Goal: Task Accomplishment & Management: Complete application form

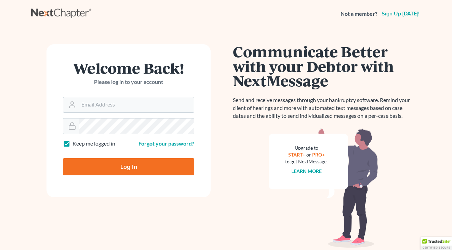
type input "[EMAIL_ADDRESS][DOMAIN_NAME]"
click at [128, 166] on input "Log In" at bounding box center [128, 166] width 131 height 17
type input "Thinking..."
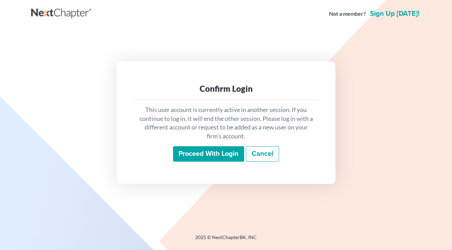
click at [204, 154] on input "Proceed with login" at bounding box center [208, 154] width 71 height 16
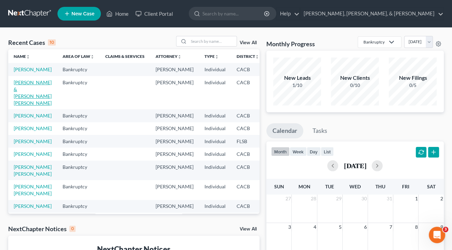
click at [24, 98] on link "Nieto, Jerry & Barrios Beltran, Yajaira" at bounding box center [33, 92] width 38 height 26
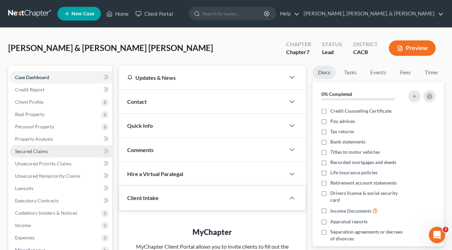
click at [38, 151] on span "Secured Claims" at bounding box center [31, 151] width 33 height 6
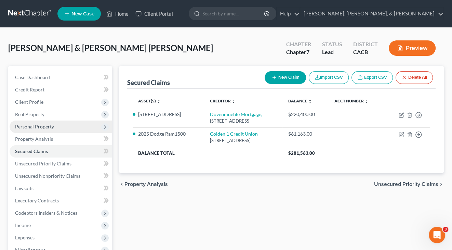
click at [47, 127] on span "Personal Property" at bounding box center [34, 126] width 39 height 6
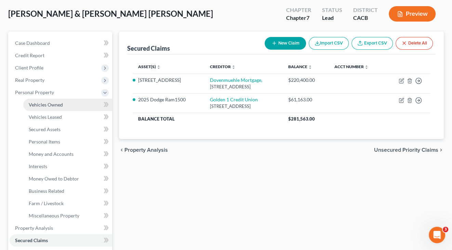
scroll to position [34, 0]
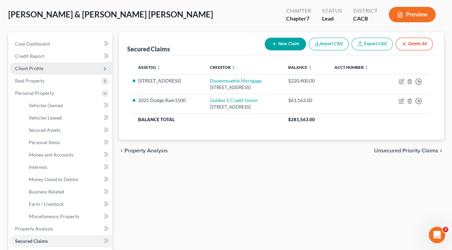
click at [48, 67] on span "Client Profile" at bounding box center [61, 68] width 103 height 12
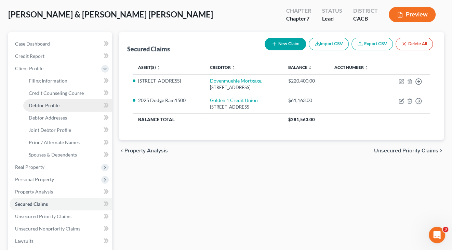
click at [56, 99] on link "Debtor Profile" at bounding box center [67, 105] width 89 height 12
select select "1"
select select "4"
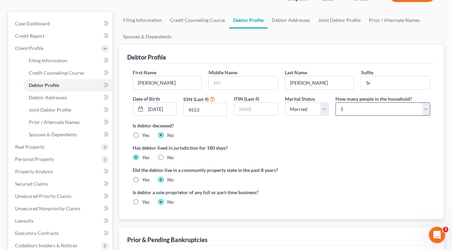
scroll to position [52, 0]
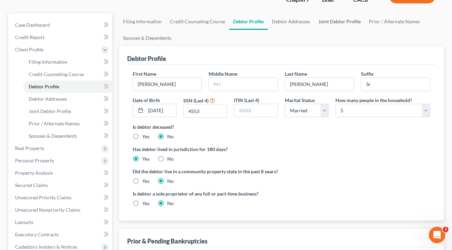
click at [328, 22] on link "Joint Debtor Profile" at bounding box center [339, 21] width 51 height 16
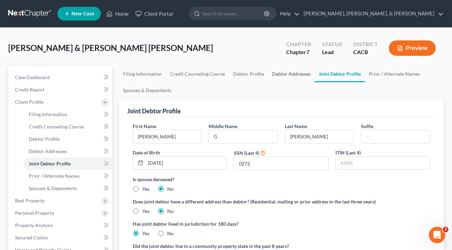
click at [284, 71] on link "Debtor Addresses" at bounding box center [291, 74] width 47 height 16
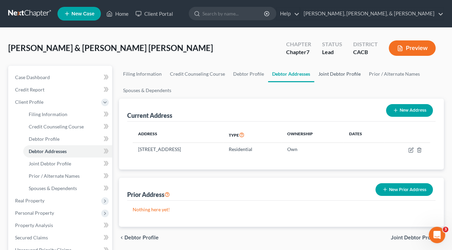
click at [330, 73] on link "Joint Debtor Profile" at bounding box center [339, 74] width 51 height 16
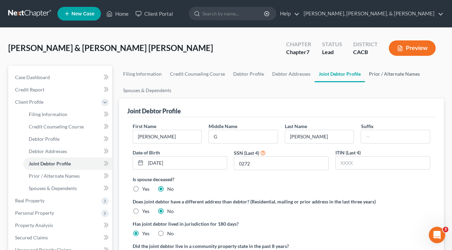
click at [375, 73] on link "Prior / Alternate Names" at bounding box center [394, 74] width 59 height 16
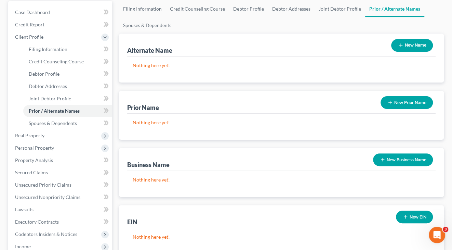
scroll to position [107, 0]
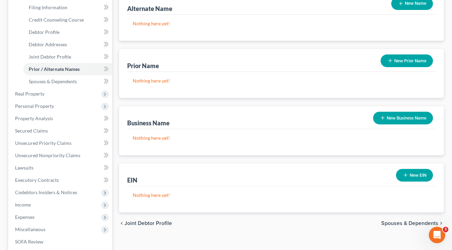
click at [399, 223] on span "Spouses & Dependents" at bounding box center [409, 222] width 57 height 5
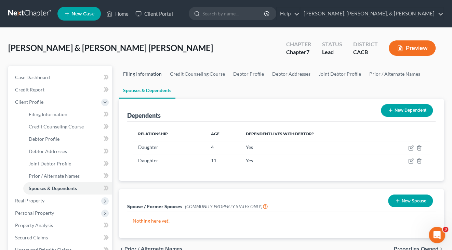
click at [140, 72] on link "Filing Information" at bounding box center [142, 74] width 47 height 16
select select "1"
select select "0"
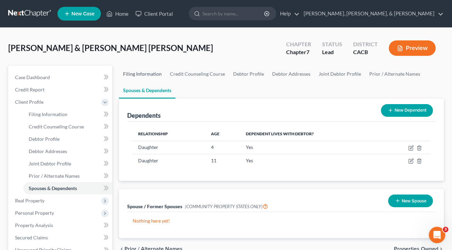
select select "4"
select select "1"
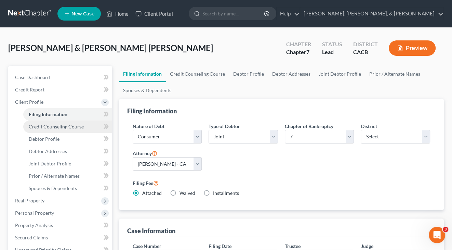
click at [56, 126] on span "Credit Counseling Course" at bounding box center [56, 126] width 55 height 6
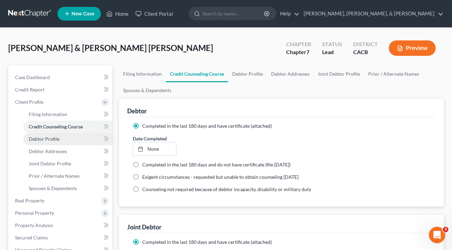
click at [50, 136] on span "Debtor Profile" at bounding box center [44, 139] width 31 height 6
select select "1"
select select "4"
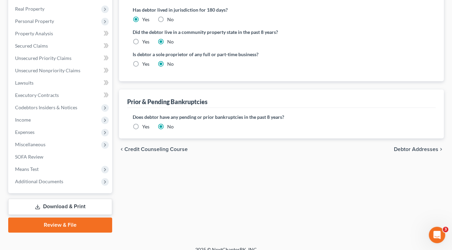
scroll to position [192, 0]
click at [407, 146] on span "Debtor Addresses" at bounding box center [416, 148] width 44 height 5
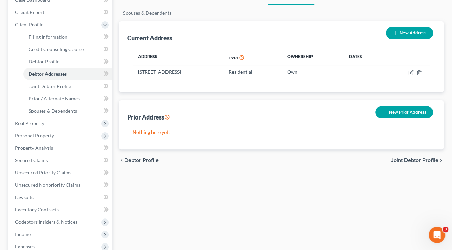
click at [409, 161] on span "Joint Debtor Profile" at bounding box center [415, 159] width 48 height 5
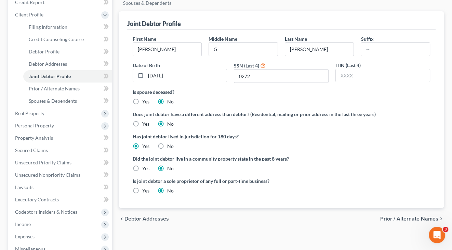
scroll to position [88, 0]
click at [397, 215] on span "Prior / Alternate Names" at bounding box center [409, 217] width 58 height 5
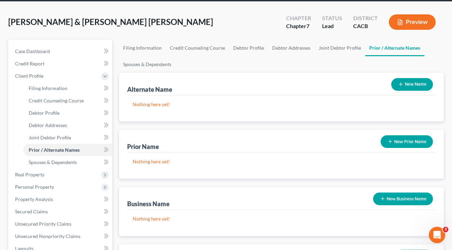
scroll to position [78, 0]
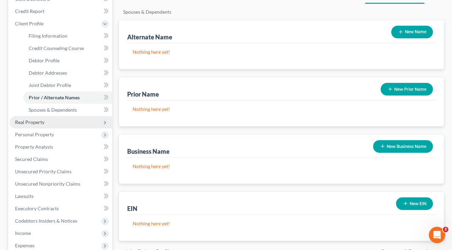
click at [38, 119] on span "Real Property" at bounding box center [29, 122] width 29 height 6
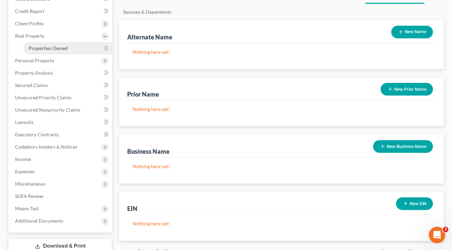
click at [67, 45] on span "Properties Owned" at bounding box center [48, 48] width 39 height 6
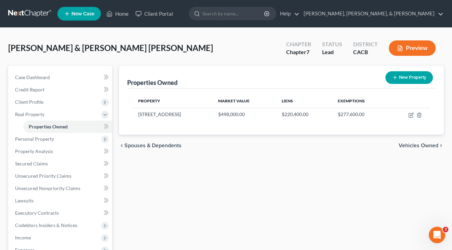
click at [417, 144] on span "Vehicles Owned" at bounding box center [419, 145] width 40 height 5
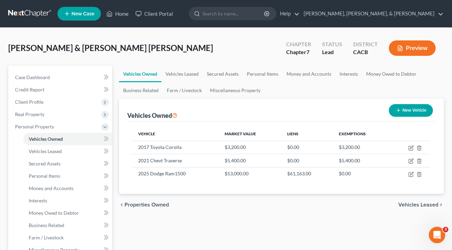
click at [418, 206] on div "chevron_left Properties Owned Vehicles Leased chevron_right" at bounding box center [281, 205] width 325 height 22
click at [413, 204] on span "Vehicles Leased" at bounding box center [418, 204] width 40 height 5
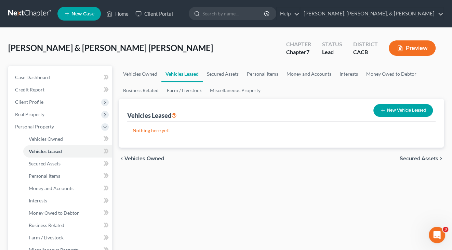
click at [425, 157] on span "Secured Assets" at bounding box center [419, 158] width 39 height 5
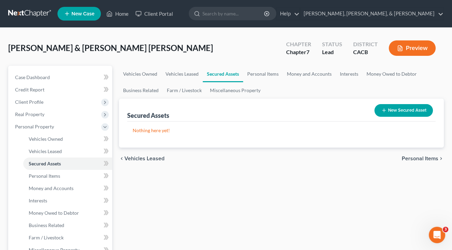
click at [416, 153] on div "chevron_left Vehicles Leased Personal Items chevron_right" at bounding box center [281, 158] width 325 height 22
click at [415, 160] on span "Personal Items" at bounding box center [420, 158] width 37 height 5
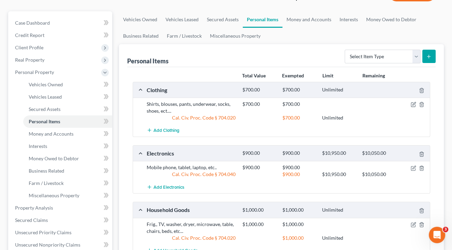
scroll to position [44, 0]
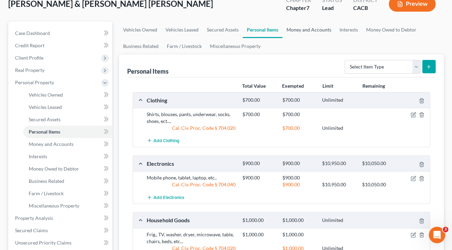
click at [320, 29] on link "Money and Accounts" at bounding box center [309, 30] width 53 height 16
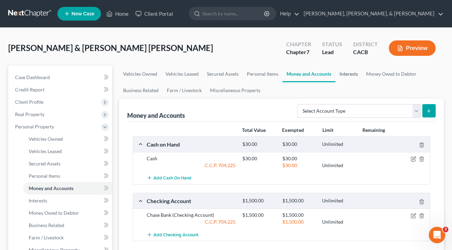
click at [350, 71] on link "Interests" at bounding box center [349, 74] width 27 height 16
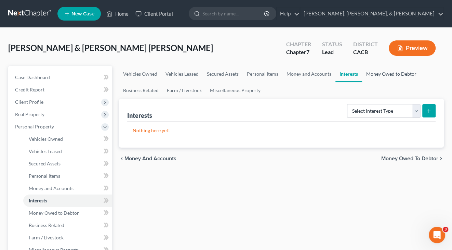
click at [387, 74] on link "Money Owed to Debtor" at bounding box center [391, 74] width 58 height 16
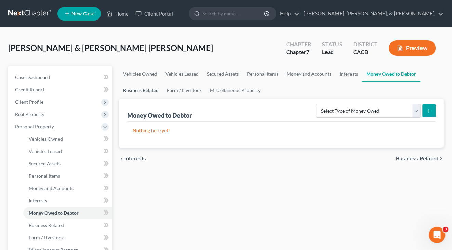
click at [148, 88] on link "Business Related" at bounding box center [141, 90] width 44 height 16
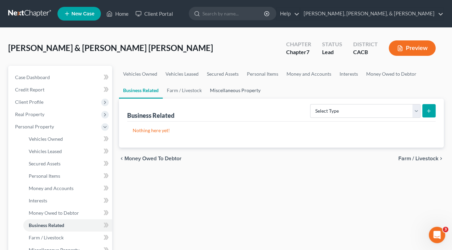
click at [222, 90] on link "Miscellaneous Property" at bounding box center [235, 90] width 59 height 16
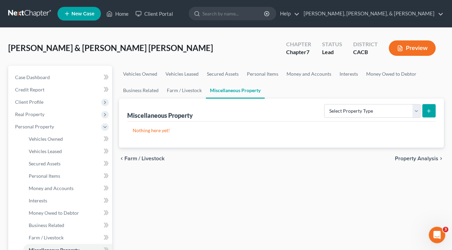
click at [420, 157] on span "Property Analysis" at bounding box center [416, 158] width 43 height 5
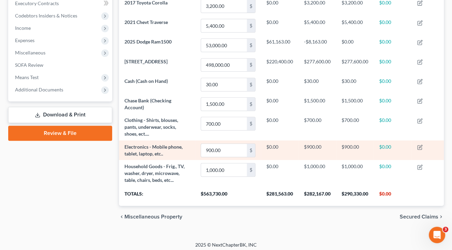
scroll to position [197, 0]
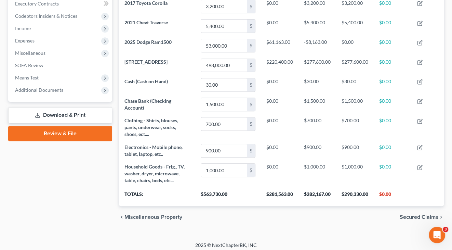
click at [426, 214] on span "Secured Claims" at bounding box center [419, 216] width 39 height 5
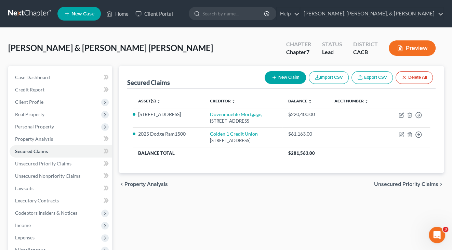
click at [395, 184] on span "Unsecured Priority Claims" at bounding box center [406, 183] width 64 height 5
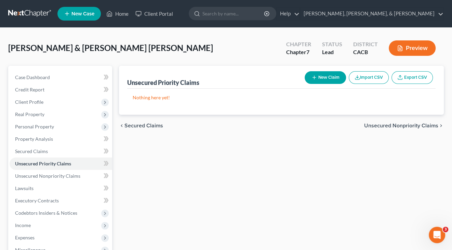
click at [400, 127] on span "Unsecured Nonpriority Claims" at bounding box center [401, 125] width 74 height 5
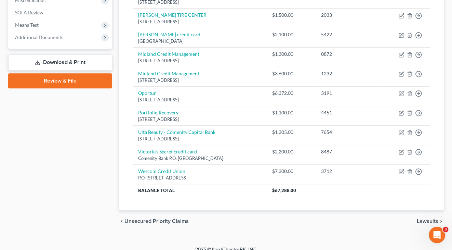
scroll to position [249, 0]
click at [425, 219] on span "Lawsuits" at bounding box center [428, 221] width 22 height 5
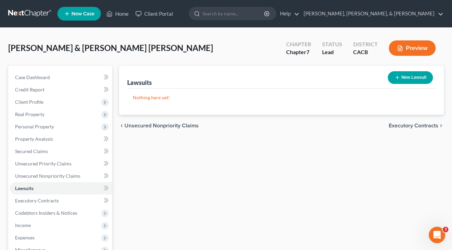
click at [414, 124] on span "Executory Contracts" at bounding box center [414, 125] width 50 height 5
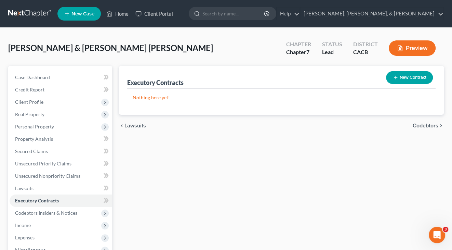
click at [416, 126] on span "Codebtors" at bounding box center [426, 125] width 26 height 5
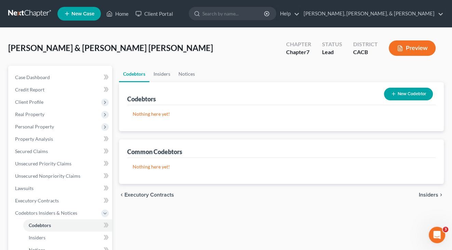
click at [429, 192] on span "Insiders" at bounding box center [428, 194] width 19 height 5
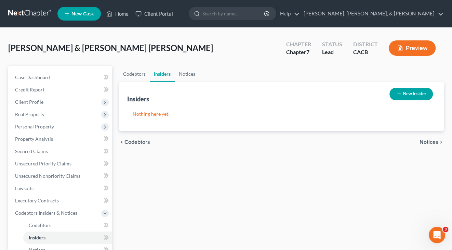
click at [430, 141] on span "Notices" at bounding box center [429, 141] width 19 height 5
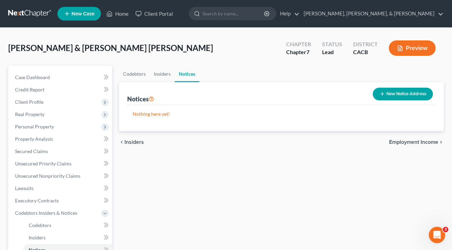
click at [424, 139] on span "Employment Income" at bounding box center [413, 141] width 49 height 5
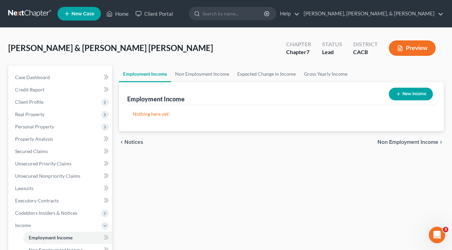
click at [426, 95] on button "New Income" at bounding box center [411, 94] width 44 height 13
select select "0"
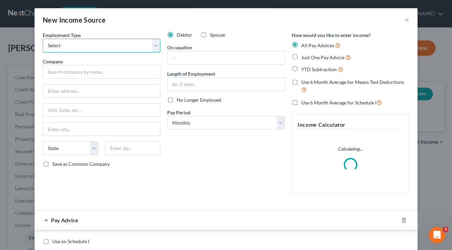
select select "0"
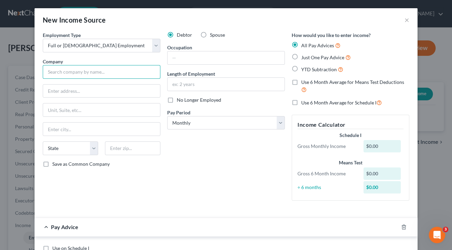
click at [117, 73] on input "text" at bounding box center [102, 72] width 118 height 14
type input "Behr Process LLC"
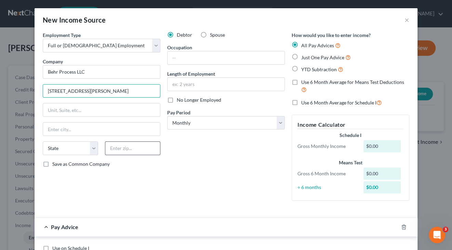
type input "1801 E St Andrews Place"
type input "92705"
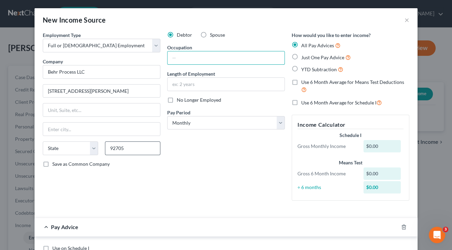
type input "Santa Ana"
select select "4"
type input "Tester"
click at [212, 80] on input "text" at bounding box center [226, 84] width 117 height 13
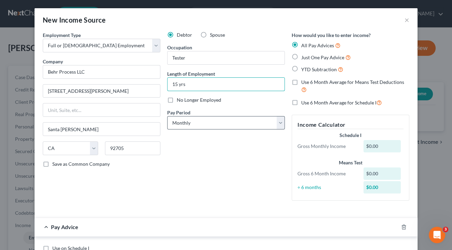
type input "15 yrs"
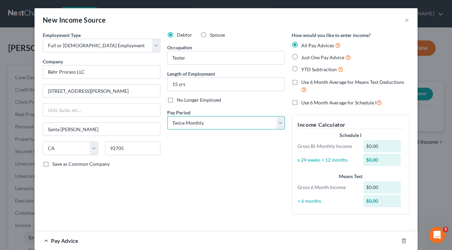
select select "2"
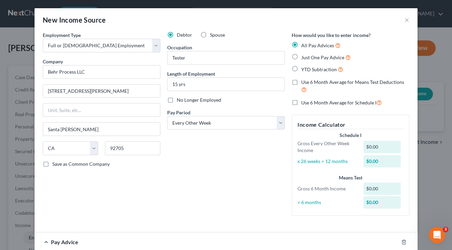
click at [301, 67] on label "YTD Subtraction" at bounding box center [322, 69] width 42 height 8
click at [304, 67] on input "YTD Subtraction" at bounding box center [306, 67] width 4 height 4
radio input "true"
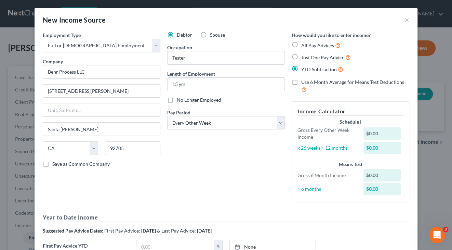
click at [301, 80] on label "Use 6 Month Average for Means Test Deductions" at bounding box center [355, 86] width 108 height 15
click at [304, 80] on input "Use 6 Month Average for Means Test Deductions" at bounding box center [306, 81] width 4 height 4
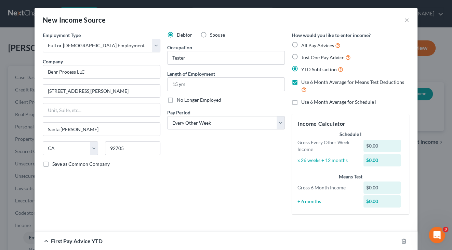
click at [301, 81] on label "Use 6 Month Average for Means Test Deductions" at bounding box center [355, 86] width 108 height 15
click at [304, 81] on input "Use 6 Month Average for Means Test Deductions" at bounding box center [306, 81] width 4 height 4
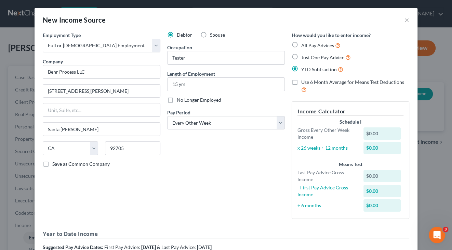
click at [301, 82] on label "Use 6 Month Average for Means Test Deductions" at bounding box center [355, 86] width 108 height 15
click at [304, 82] on input "Use 6 Month Average for Means Test Deductions" at bounding box center [306, 81] width 4 height 4
checkbox input "true"
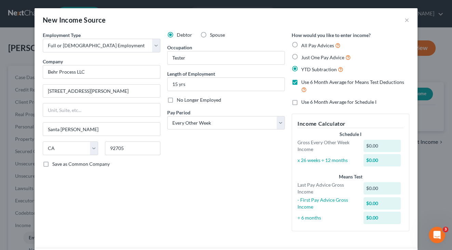
click at [301, 68] on label "YTD Subtraction" at bounding box center [322, 69] width 42 height 8
click at [304, 68] on input "YTD Subtraction" at bounding box center [306, 67] width 4 height 4
click at [301, 55] on label "Just One Pay Advice" at bounding box center [326, 57] width 50 height 8
click at [304, 55] on input "Just One Pay Advice" at bounding box center [306, 55] width 4 height 4
radio input "true"
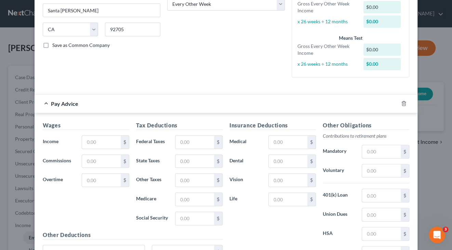
scroll to position [119, 0]
click at [90, 137] on input "text" at bounding box center [101, 141] width 39 height 13
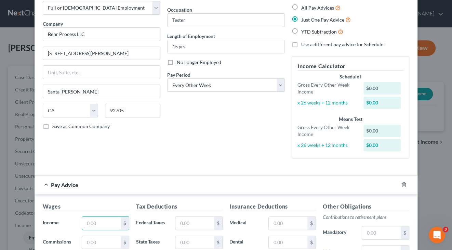
scroll to position [38, 0]
type input "2,313"
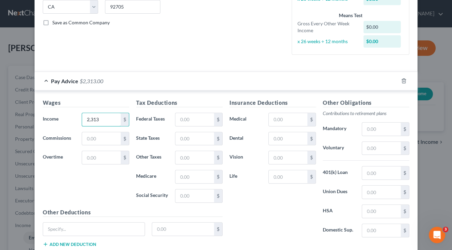
scroll to position [143, 0]
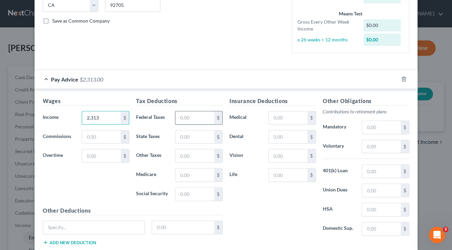
click at [196, 115] on input "text" at bounding box center [194, 117] width 39 height 13
type input "138"
click at [193, 116] on input "138" at bounding box center [194, 117] width 39 height 13
click at [187, 150] on input "text" at bounding box center [194, 155] width 39 height 13
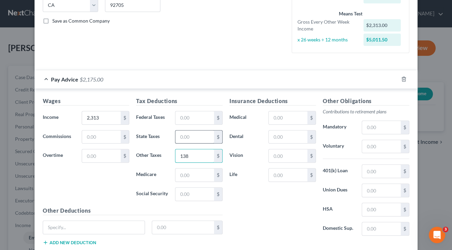
type input "138"
click at [194, 132] on input "text" at bounding box center [194, 136] width 39 height 13
type input "80"
type input "32"
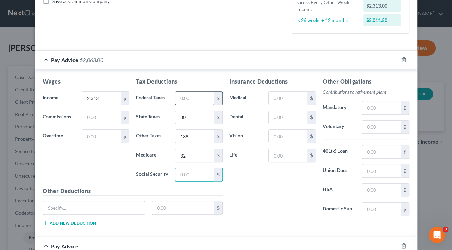
scroll to position [164, 0]
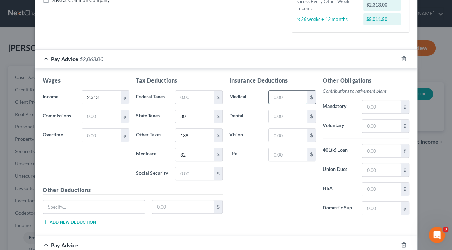
click at [277, 93] on input "text" at bounding box center [288, 97] width 39 height 13
type input "77"
type input "2"
click at [373, 144] on input "text" at bounding box center [381, 150] width 39 height 13
type input "188"
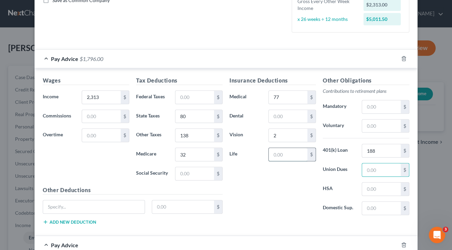
click at [277, 148] on input "text" at bounding box center [288, 154] width 39 height 13
type input "8"
click at [367, 121] on input "text" at bounding box center [381, 125] width 39 height 13
type input "12"
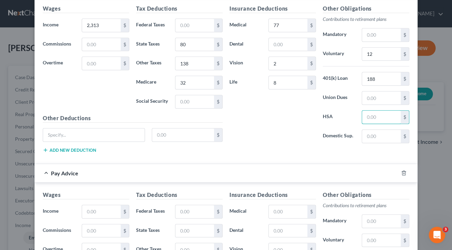
scroll to position [241, 0]
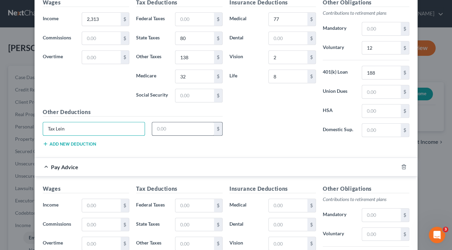
type input "Tax Lein"
click at [179, 123] on input "text" at bounding box center [183, 128] width 62 height 13
type input "100"
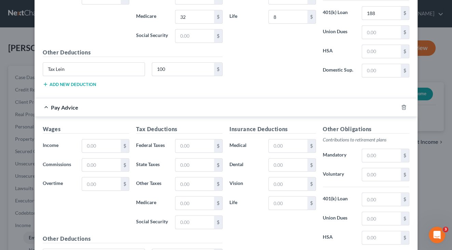
scroll to position [302, 0]
click at [405, 104] on icon "button" at bounding box center [403, 106] width 3 height 4
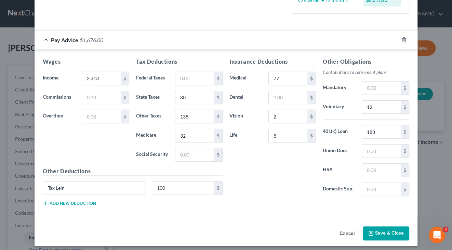
scroll to position [181, 0]
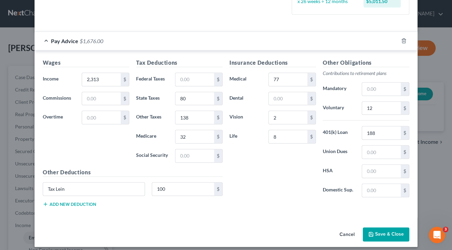
click at [383, 230] on button "Save & Close" at bounding box center [386, 234] width 47 height 14
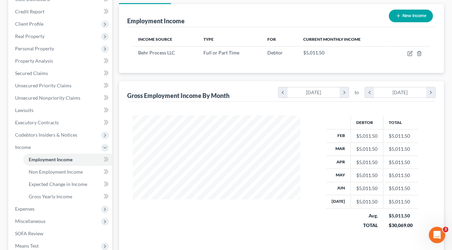
scroll to position [83, 0]
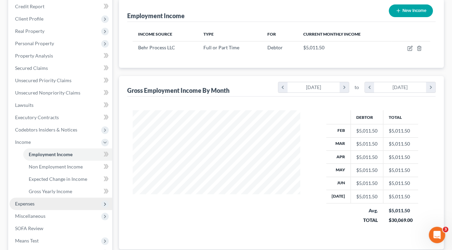
click at [43, 197] on span "Expenses" at bounding box center [61, 203] width 103 height 12
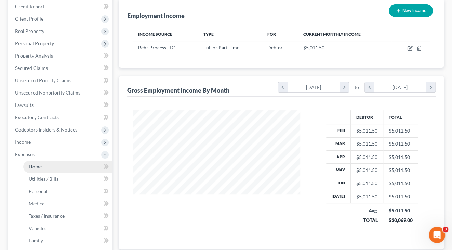
click at [70, 164] on link "Home" at bounding box center [67, 166] width 89 height 12
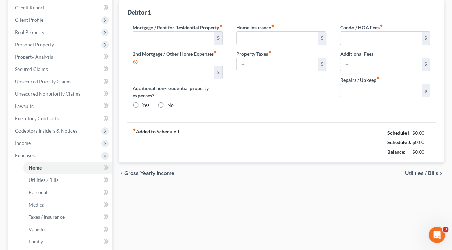
scroll to position [2, 0]
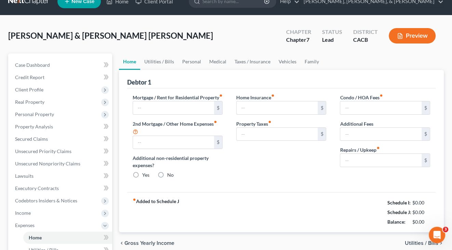
type input "1,800.00"
type input "0.00"
radio input "true"
type input "0.00"
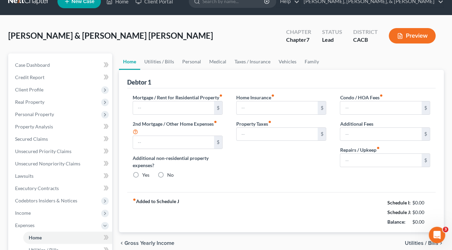
type input "0.00"
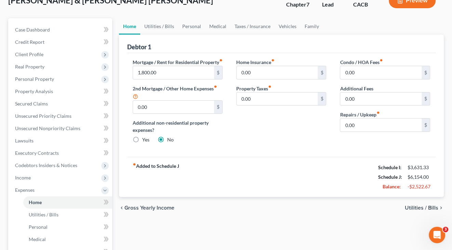
scroll to position [48, 0]
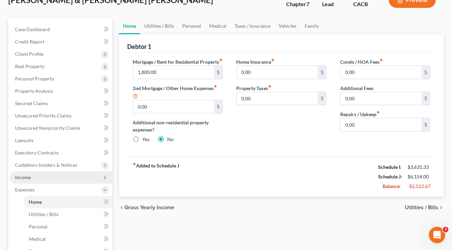
click at [41, 173] on span "Income" at bounding box center [61, 177] width 103 height 12
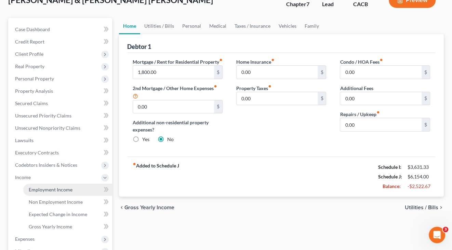
click at [45, 186] on span "Employment Income" at bounding box center [51, 189] width 44 height 6
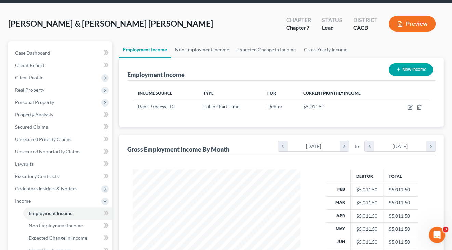
scroll to position [25, 0]
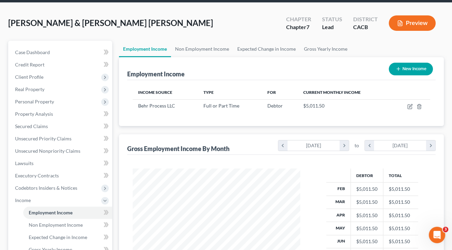
click at [401, 69] on button "New Income" at bounding box center [411, 69] width 44 height 13
select select "0"
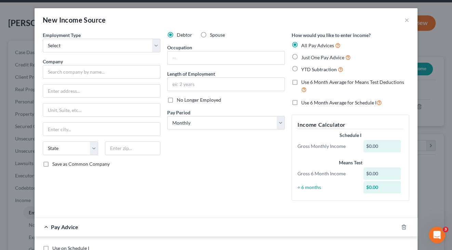
click at [210, 35] on label "Spouse" at bounding box center [217, 34] width 15 height 7
click at [213, 35] on input "Spouse" at bounding box center [215, 33] width 4 height 4
radio input "true"
select select "0"
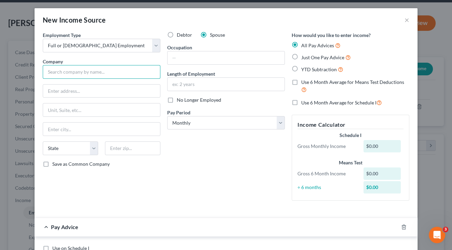
click at [109, 70] on input "text" at bounding box center [102, 72] width 118 height 14
type input "Altium Packaging LP"
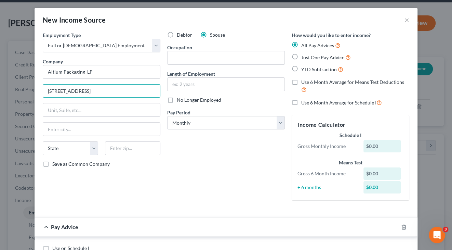
type input "2500 Windy Ridge Pkwy"
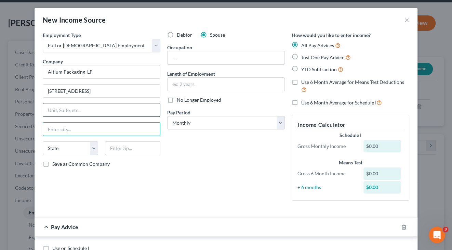
click at [93, 108] on input "text" at bounding box center [101, 109] width 117 height 13
type input "#1400"
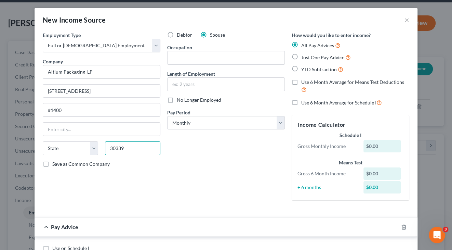
type input "30339"
click at [227, 163] on div "Debtor Spouse Occupation Length of Employment No Longer Employed Pay Period * S…" at bounding box center [226, 118] width 125 height 174
type input "Atlanta"
select select "10"
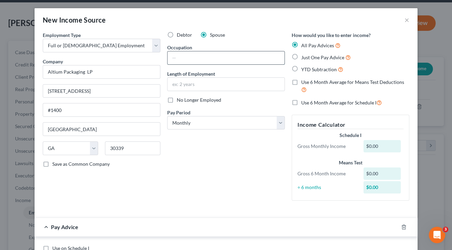
click at [215, 57] on input "text" at bounding box center [226, 57] width 117 height 13
type input "Packer"
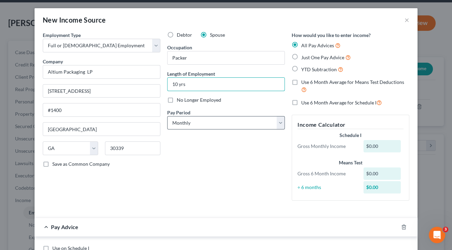
type input "10 yrs"
select select "2"
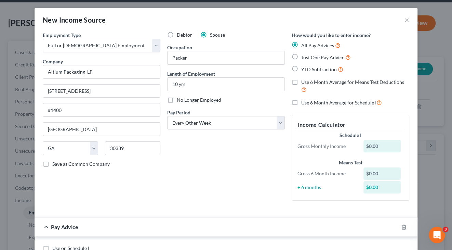
click at [301, 55] on label "Just One Pay Advice" at bounding box center [326, 57] width 50 height 8
click at [304, 55] on input "Just One Pay Advice" at bounding box center [306, 55] width 4 height 4
radio input "true"
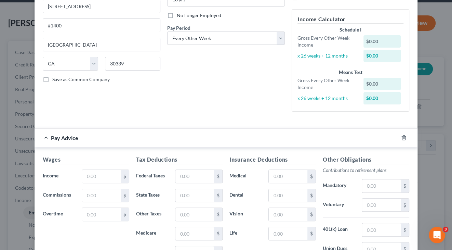
scroll to position [85, 0]
click at [103, 171] on input "text" at bounding box center [101, 175] width 39 height 13
type input "2,064"
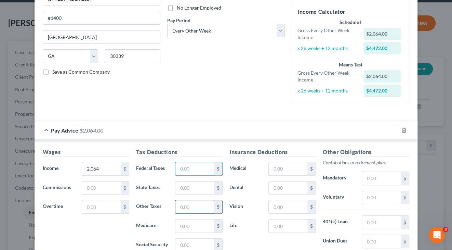
click at [186, 204] on input "text" at bounding box center [194, 206] width 39 height 13
type input "112"
click at [204, 167] on input "text" at bounding box center [194, 168] width 39 height 13
type input "91"
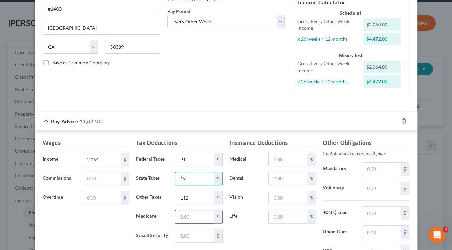
type input "19"
click at [187, 212] on input "text" at bounding box center [194, 216] width 39 height 13
type input "26"
click at [194, 233] on input "text" at bounding box center [194, 235] width 39 height 13
click at [214, 220] on div "Tax Deductions Federal Taxes 91 $ State Taxes 19 $ Other Taxes 112 $ Medicare 2…" at bounding box center [179, 193] width 93 height 109
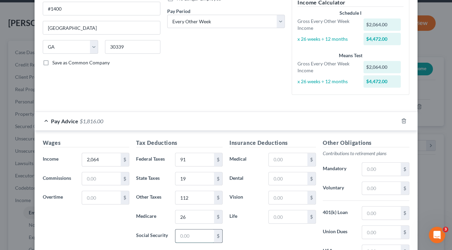
click at [198, 230] on input "text" at bounding box center [194, 235] width 39 height 13
click at [290, 157] on input "text" at bounding box center [288, 159] width 39 height 13
click at [369, 206] on input "text" at bounding box center [381, 212] width 39 height 13
type input "82"
click at [274, 173] on input "text" at bounding box center [288, 178] width 39 height 13
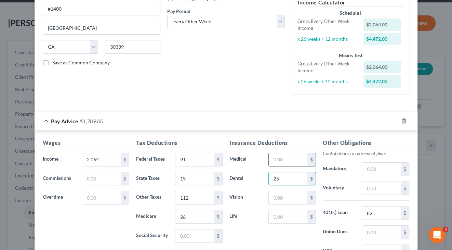
type input "25"
click at [274, 157] on input "text" at bounding box center [288, 159] width 39 height 13
type input "214"
click at [276, 192] on input "text" at bounding box center [288, 197] width 39 height 13
type input "5"
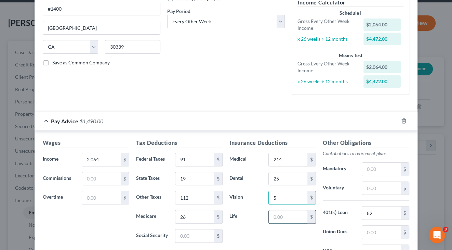
click at [286, 211] on input "text" at bounding box center [288, 216] width 39 height 13
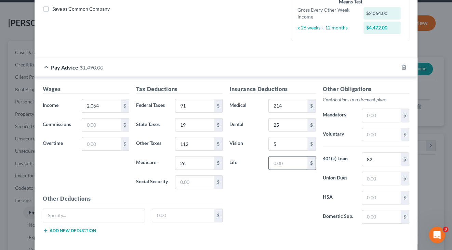
scroll to position [161, 0]
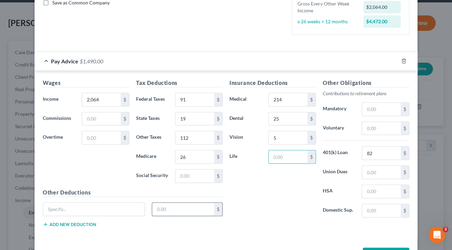
click at [186, 207] on input "text" at bounding box center [183, 208] width 62 height 13
type input "3"
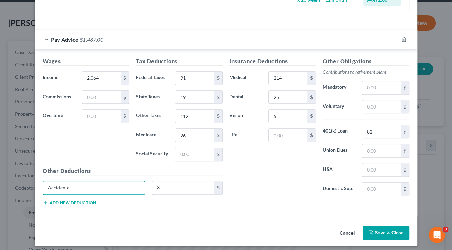
scroll to position [182, 0]
type input "Accidental"
click at [385, 231] on button "Save & Close" at bounding box center [386, 233] width 47 height 14
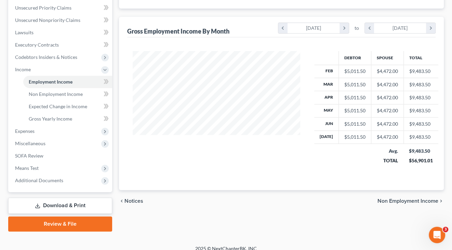
scroll to position [155, 0]
click at [52, 125] on span "Expenses" at bounding box center [61, 131] width 103 height 12
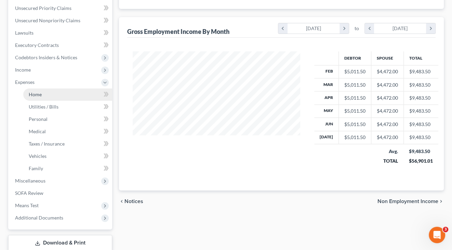
click at [66, 91] on link "Home" at bounding box center [67, 94] width 89 height 12
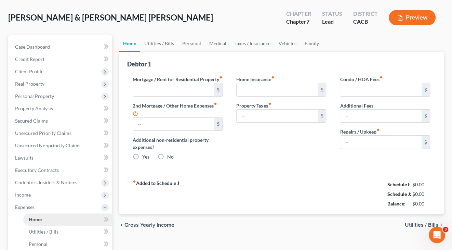
type input "1,800.00"
type input "0.00"
radio input "true"
type input "0.00"
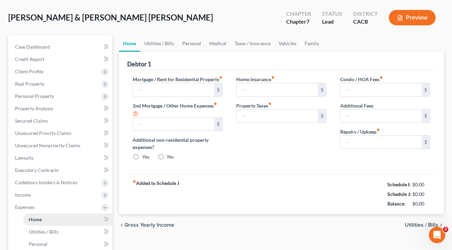
type input "0.00"
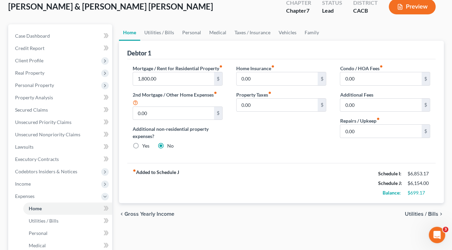
scroll to position [42, 0]
click at [351, 128] on input "0.00" at bounding box center [380, 130] width 81 height 13
type input "0"
type input "100"
click at [425, 216] on span "Utilities / Bills" at bounding box center [422, 213] width 34 height 5
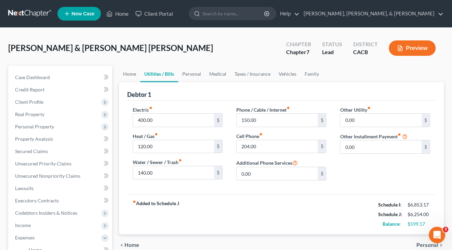
click at [422, 242] on span "Personal" at bounding box center [428, 244] width 22 height 5
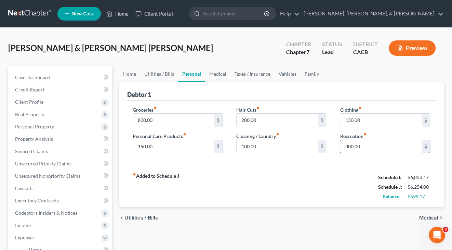
click at [347, 145] on input "300.00" at bounding box center [380, 146] width 81 height 13
type input "400.00"
click at [422, 215] on span "Medical" at bounding box center [428, 217] width 19 height 5
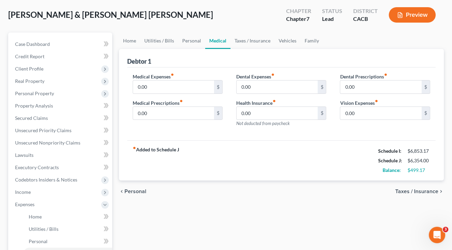
scroll to position [39, 0]
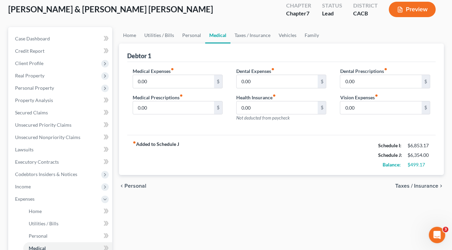
click at [410, 184] on span "Taxes / Insurance" at bounding box center [416, 185] width 43 height 5
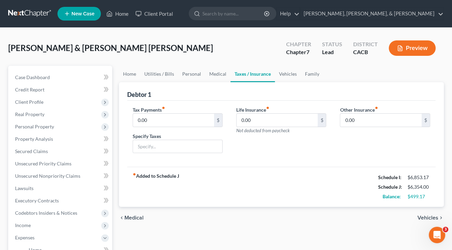
click at [423, 215] on span "Vehicles" at bounding box center [428, 217] width 21 height 5
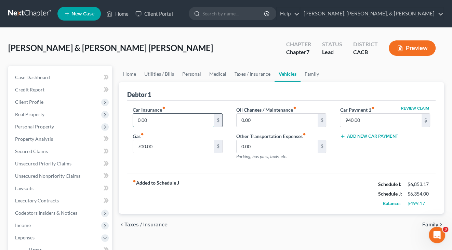
click at [140, 118] on input "0.00" at bounding box center [173, 120] width 81 height 13
type input "0"
click at [296, 173] on div "fiber_manual_record Added to Schedule J Schedule I: $6,853.17 Schedule J: $6,86…" at bounding box center [281, 193] width 309 height 40
click at [141, 146] on input "700.00" at bounding box center [173, 146] width 81 height 13
click at [140, 120] on input "513" at bounding box center [173, 120] width 81 height 13
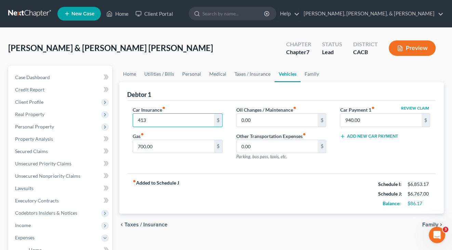
type input "413"
click at [267, 191] on div "fiber_manual_record Added to Schedule J Schedule I: $6,853.17 Schedule J: $6,76…" at bounding box center [281, 193] width 309 height 40
click at [161, 185] on strong "fiber_manual_record Added to Schedule J" at bounding box center [156, 193] width 47 height 29
click at [161, 182] on strong "fiber_manual_record Added to Schedule J" at bounding box center [156, 193] width 47 height 29
click at [425, 222] on span "Family" at bounding box center [430, 224] width 16 height 5
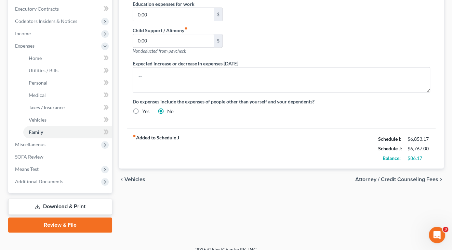
scroll to position [192, 0]
click at [418, 177] on span "Attorney / Credit Counseling Fees" at bounding box center [396, 179] width 83 height 5
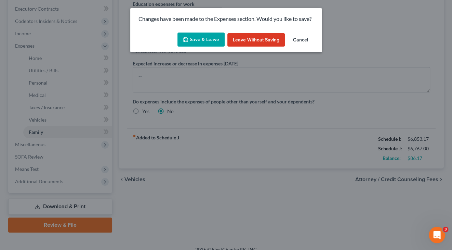
click at [200, 39] on button "Save & Leave" at bounding box center [201, 39] width 47 height 14
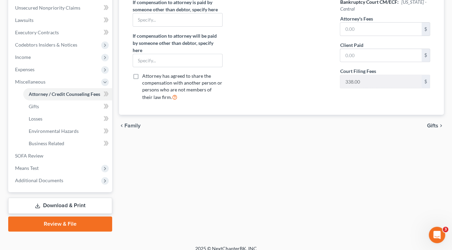
scroll to position [168, 0]
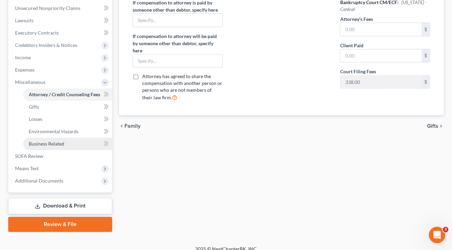
click at [61, 141] on span "Business Related" at bounding box center [47, 144] width 36 height 6
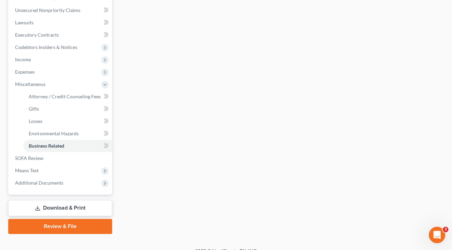
scroll to position [168, 0]
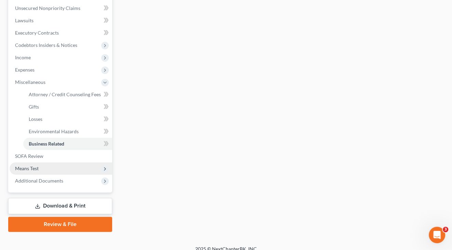
click at [50, 162] on span "Means Test" at bounding box center [61, 168] width 103 height 12
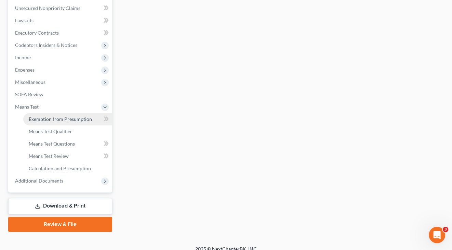
click at [80, 116] on span "Exemption from Presumption" at bounding box center [60, 119] width 63 height 6
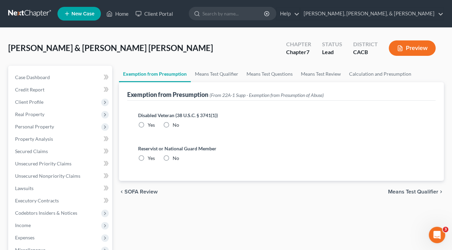
click at [173, 123] on label "No" at bounding box center [176, 124] width 6 height 7
click at [175, 123] on input "No" at bounding box center [177, 123] width 4 height 4
radio input "true"
click at [173, 157] on label "No" at bounding box center [176, 158] width 6 height 7
click at [175, 157] on input "No" at bounding box center [177, 157] width 4 height 4
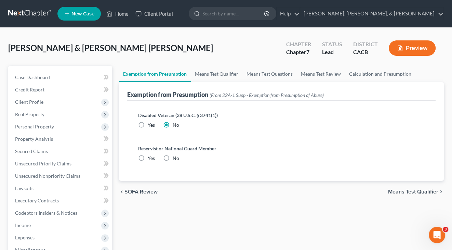
radio input "true"
click at [410, 191] on span "Means Test Qualifier" at bounding box center [413, 191] width 50 height 5
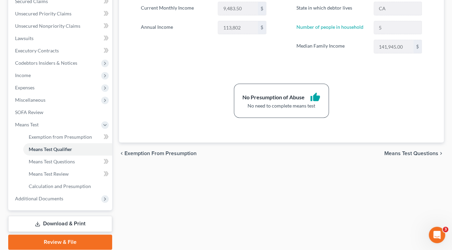
scroll to position [150, 0]
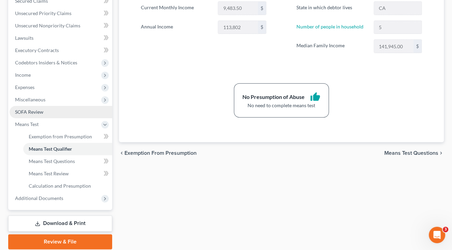
click at [42, 109] on span "SOFA Review" at bounding box center [29, 112] width 28 height 6
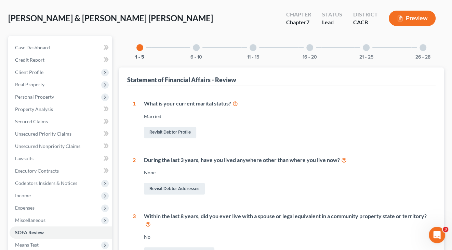
scroll to position [29, 0]
click at [196, 45] on div at bounding box center [196, 47] width 7 height 7
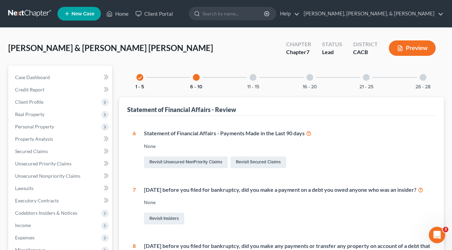
scroll to position [0, 0]
click at [139, 76] on icon "check" at bounding box center [140, 77] width 5 height 5
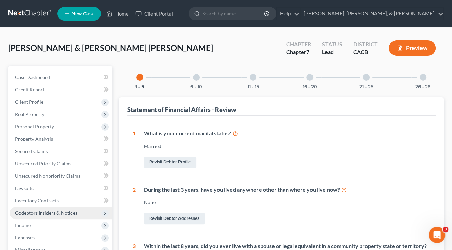
click at [29, 211] on span "Codebtors Insiders & Notices" at bounding box center [46, 213] width 62 height 6
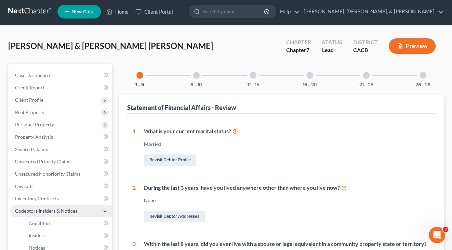
scroll to position [4, 0]
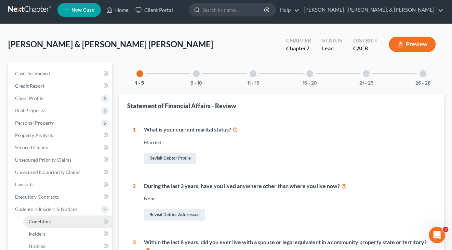
click at [78, 215] on link "Codebtors" at bounding box center [67, 221] width 89 height 12
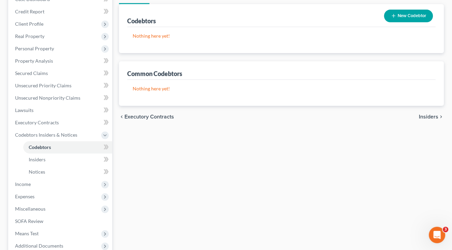
scroll to position [100, 0]
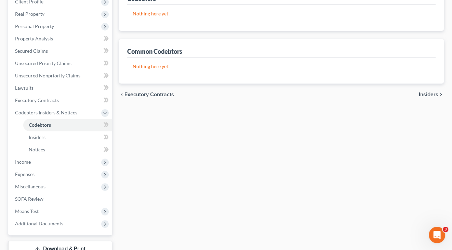
click at [430, 98] on div "chevron_left Executory Contracts Insiders chevron_right" at bounding box center [281, 94] width 325 height 22
click at [429, 92] on span "Insiders" at bounding box center [428, 94] width 19 height 5
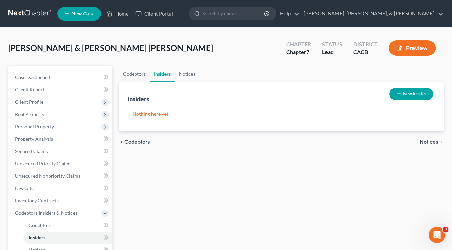
click at [426, 141] on span "Notices" at bounding box center [429, 141] width 19 height 5
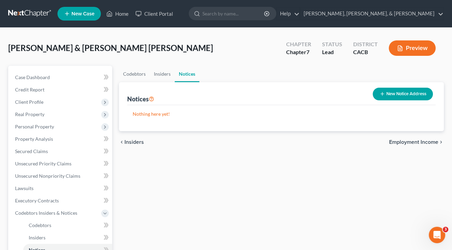
click at [426, 141] on span "Employment Income" at bounding box center [413, 141] width 49 height 5
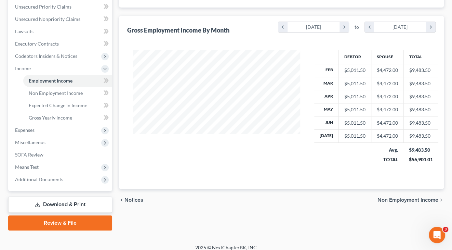
scroll to position [155, 0]
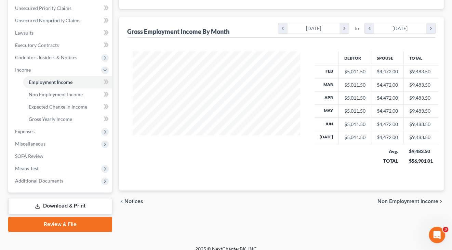
click at [406, 198] on span "Non Employment Income" at bounding box center [408, 200] width 61 height 5
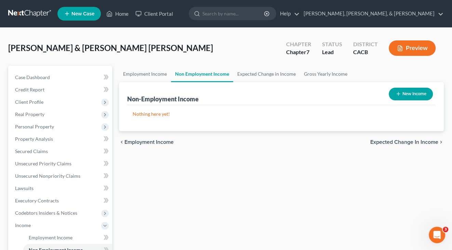
click at [410, 142] on span "Expected Change in Income" at bounding box center [404, 141] width 68 height 5
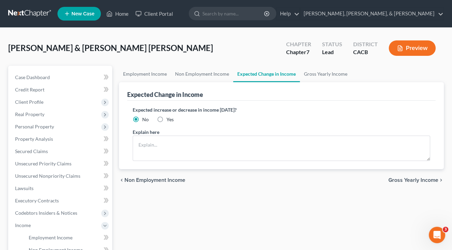
click at [414, 178] on span "Gross Yearly Income" at bounding box center [414, 179] width 50 height 5
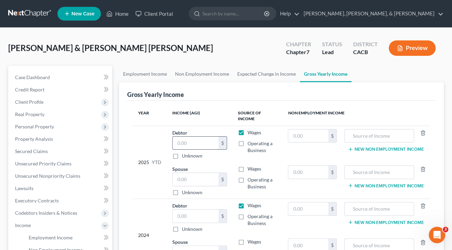
click at [215, 143] on input "text" at bounding box center [196, 142] width 46 height 13
type input "26,246"
click at [206, 177] on input "text" at bounding box center [196, 179] width 46 height 13
type input "19,000"
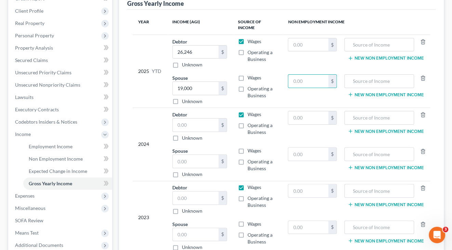
scroll to position [93, 0]
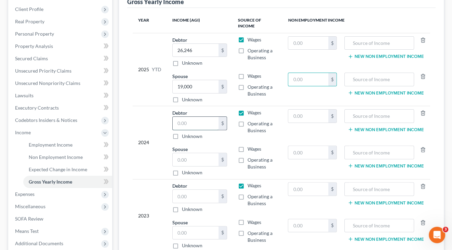
click at [199, 121] on input "text" at bounding box center [196, 123] width 46 height 13
type input "60,000"
type input "5"
type input "43,000"
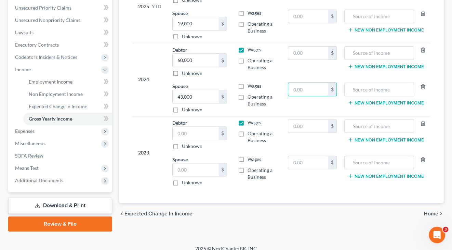
scroll to position [155, 0]
click at [435, 211] on span "Home" at bounding box center [431, 213] width 15 height 5
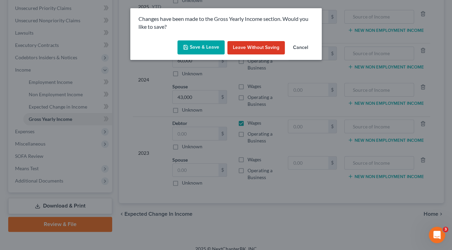
click at [191, 45] on button "Save & Leave" at bounding box center [201, 47] width 47 height 14
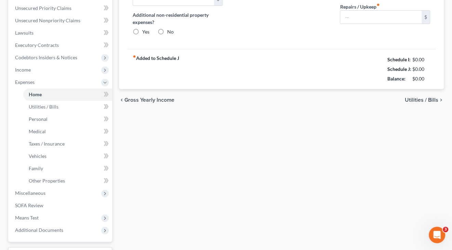
type input "1,800.00"
type input "0.00"
radio input "true"
type input "0.00"
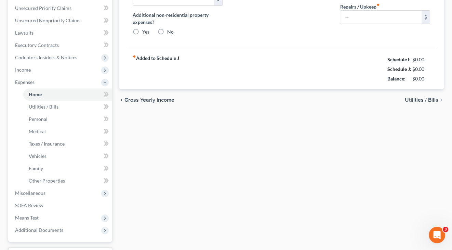
type input "0.00"
type input "100.00"
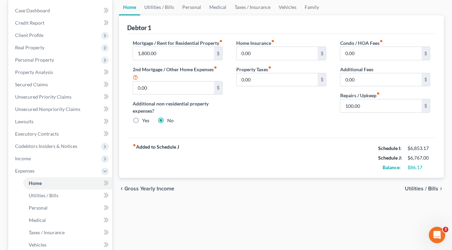
scroll to position [67, 0]
click at [417, 191] on span "Utilities / Bills" at bounding box center [422, 187] width 34 height 5
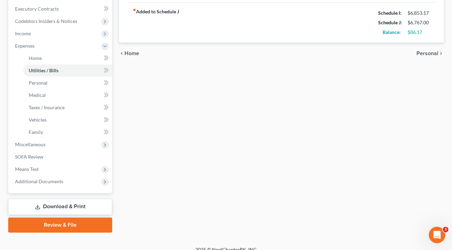
scroll to position [192, 0]
click at [45, 151] on link "SOFA Review" at bounding box center [61, 157] width 103 height 12
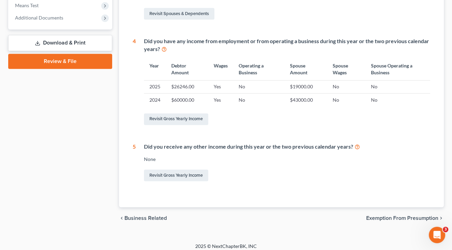
scroll to position [269, 0]
click at [390, 215] on span "Exemption from Presumption" at bounding box center [402, 217] width 72 height 5
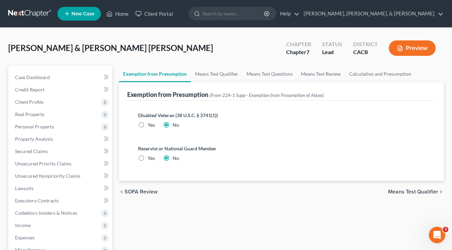
click at [398, 191] on span "Means Test Qualifier" at bounding box center [413, 191] width 50 height 5
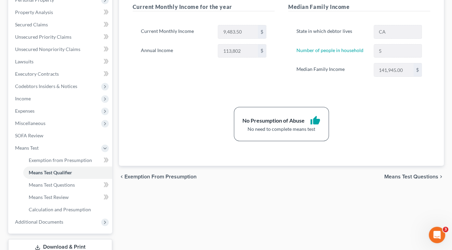
click at [406, 175] on span "Means Test Questions" at bounding box center [411, 176] width 54 height 5
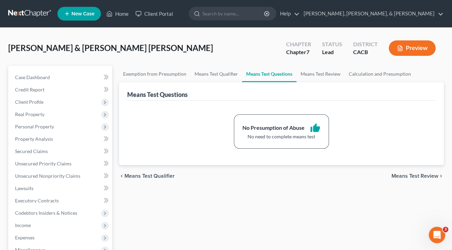
click at [407, 173] on span "Means Test Review" at bounding box center [415, 175] width 47 height 5
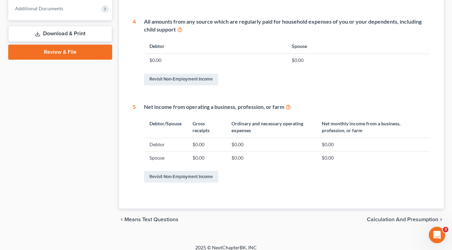
click at [394, 217] on span "Calculation and Presumption" at bounding box center [402, 219] width 71 height 5
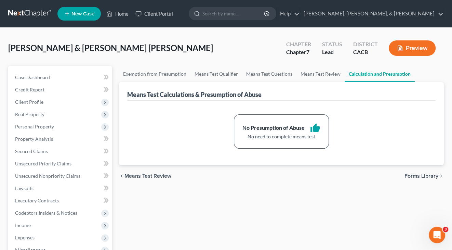
click at [413, 174] on span "Forms Library" at bounding box center [422, 175] width 34 height 5
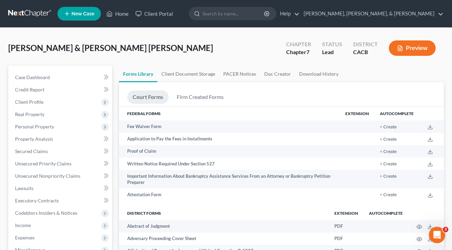
click at [405, 45] on button "Preview" at bounding box center [412, 47] width 47 height 15
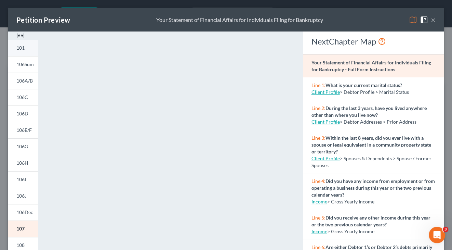
click at [25, 45] on span "101" at bounding box center [20, 48] width 8 height 6
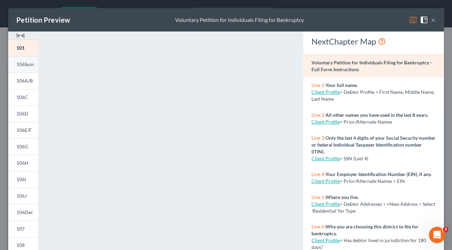
click at [28, 67] on link "106Sum" at bounding box center [23, 64] width 30 height 16
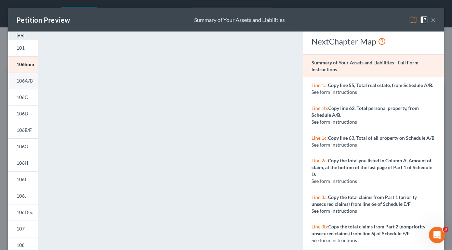
click at [26, 81] on span "106A/B" at bounding box center [24, 81] width 16 height 6
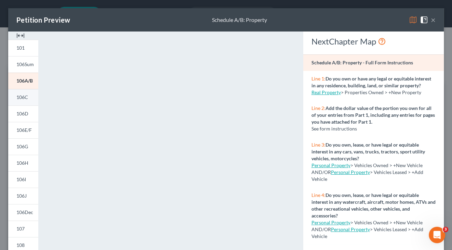
click at [21, 99] on span "106C" at bounding box center [22, 97] width 12 height 6
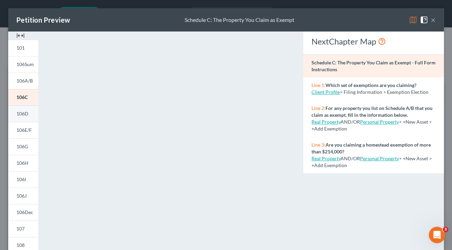
click at [24, 111] on span "106D" at bounding box center [22, 113] width 12 height 6
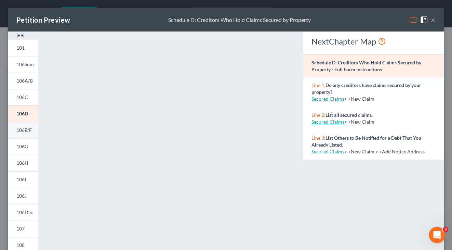
click at [26, 130] on span "106E/F" at bounding box center [23, 130] width 15 height 6
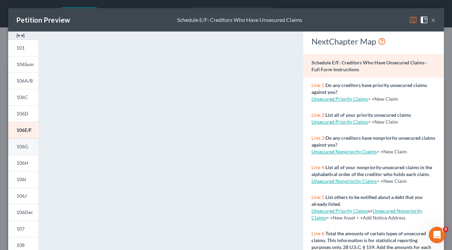
click at [25, 146] on span "106G" at bounding box center [22, 146] width 12 height 6
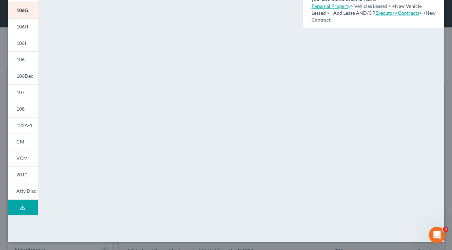
scroll to position [136, 0]
click at [29, 28] on link "106H" at bounding box center [23, 26] width 30 height 16
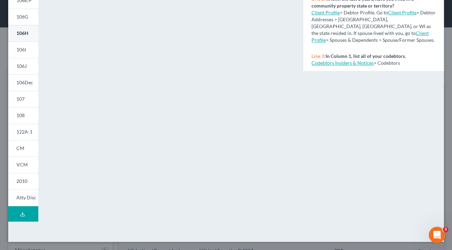
scroll to position [130, 0]
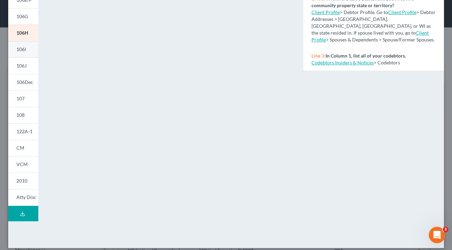
click at [30, 50] on link "106I" at bounding box center [23, 49] width 30 height 16
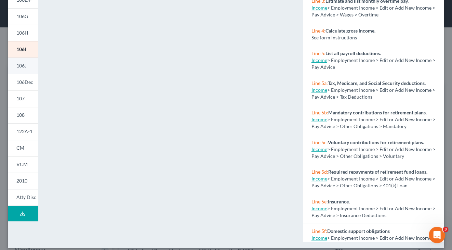
click at [25, 65] on span "106J" at bounding box center [21, 66] width 10 height 6
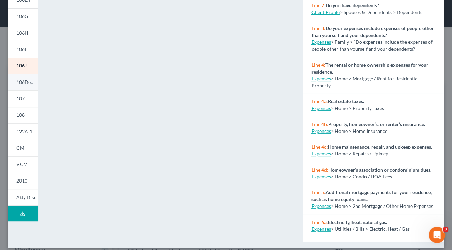
click at [25, 83] on span "106Dec" at bounding box center [24, 82] width 17 height 6
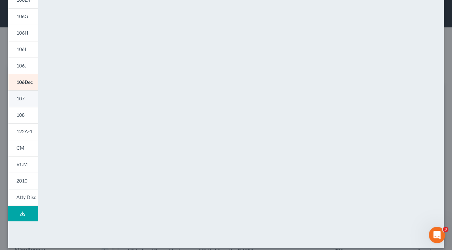
click at [25, 104] on link "107" at bounding box center [23, 98] width 30 height 16
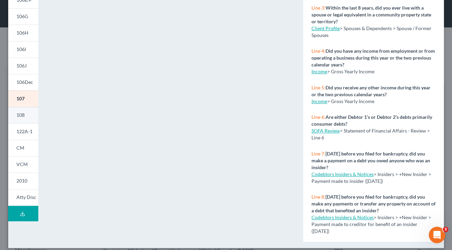
click at [21, 114] on span "108" at bounding box center [20, 115] width 8 height 6
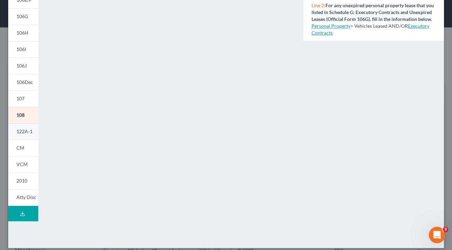
click at [28, 132] on span "122A-1" at bounding box center [24, 131] width 16 height 6
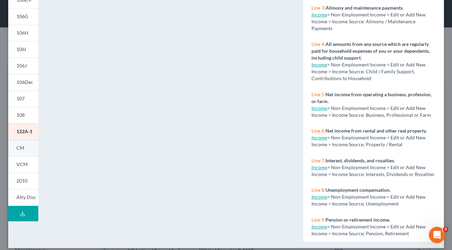
click at [25, 150] on link "CM" at bounding box center [23, 148] width 30 height 16
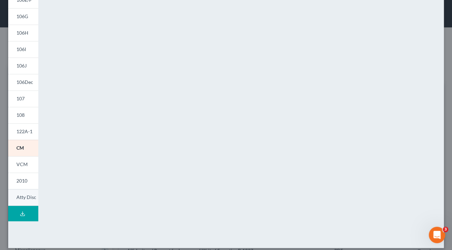
click at [26, 196] on span "Atty Disc" at bounding box center [26, 197] width 20 height 6
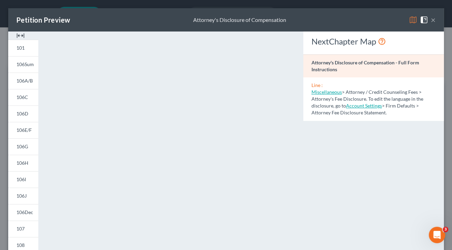
scroll to position [0, 0]
click at [434, 21] on button "×" at bounding box center [433, 20] width 5 height 8
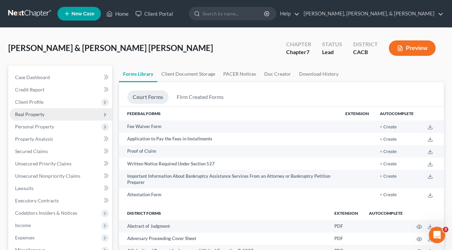
click at [41, 111] on span "Real Property" at bounding box center [29, 114] width 29 height 6
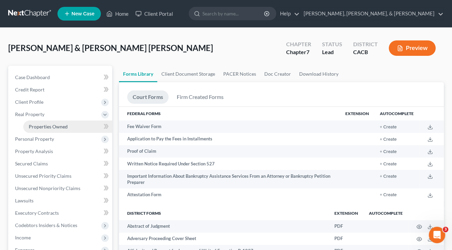
click at [47, 124] on span "Properties Owned" at bounding box center [48, 126] width 39 height 6
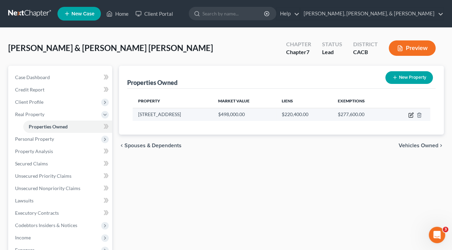
click at [411, 114] on icon "button" at bounding box center [411, 114] width 3 height 3
select select "4"
select select "1"
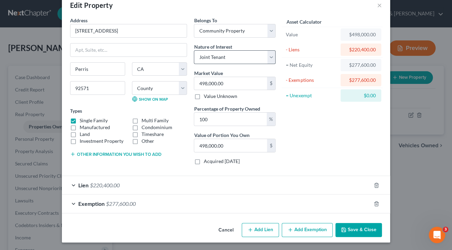
scroll to position [14, 0]
click at [362, 227] on button "Save & Close" at bounding box center [359, 230] width 47 height 14
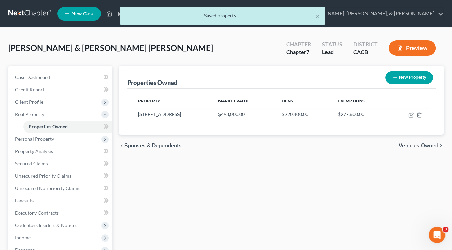
click at [431, 44] on button "Preview" at bounding box center [412, 47] width 47 height 15
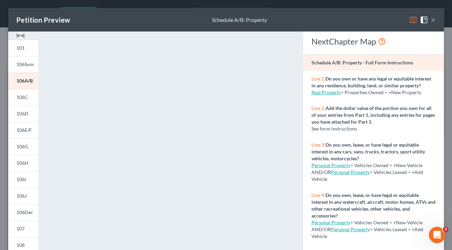
scroll to position [0, 0]
click at [432, 19] on button "×" at bounding box center [433, 20] width 5 height 8
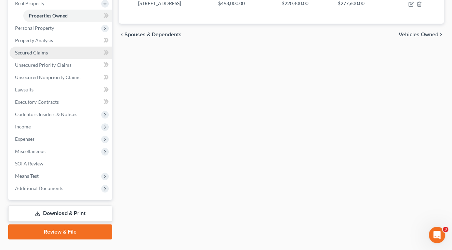
scroll to position [119, 0]
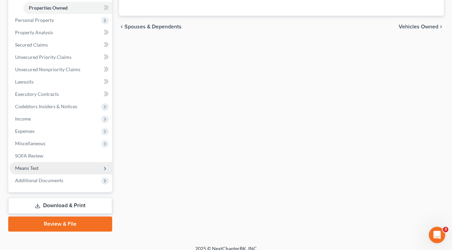
click at [49, 162] on span "Means Test" at bounding box center [61, 168] width 103 height 12
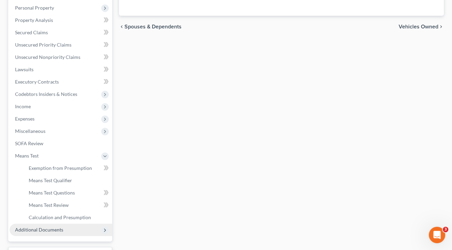
click at [61, 226] on span "Additional Documents" at bounding box center [39, 229] width 48 height 6
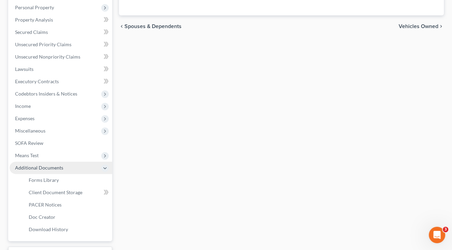
scroll to position [119, 0]
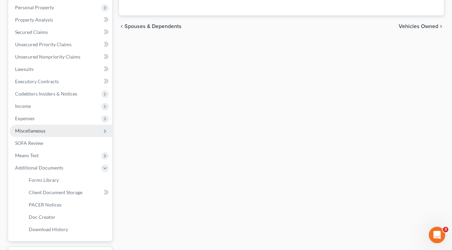
click at [64, 125] on span "Miscellaneous" at bounding box center [61, 131] width 103 height 12
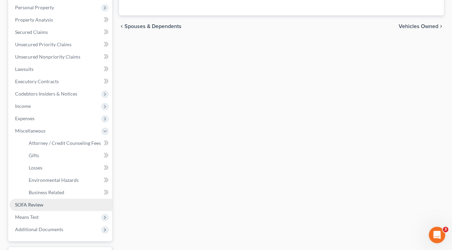
click at [56, 198] on link "SOFA Review" at bounding box center [61, 204] width 103 height 12
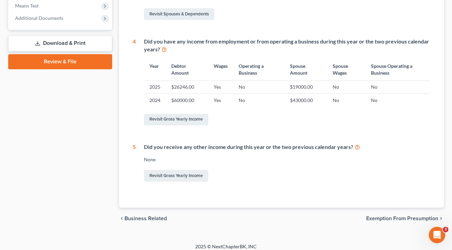
click at [380, 215] on span "Exemption from Presumption" at bounding box center [402, 217] width 72 height 5
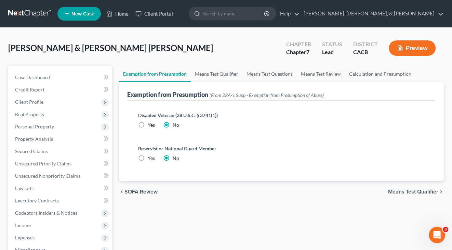
click at [397, 191] on span "Means Test Qualifier" at bounding box center [413, 191] width 50 height 5
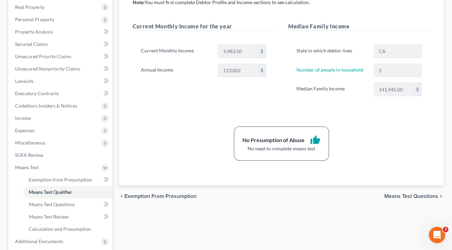
scroll to position [142, 0]
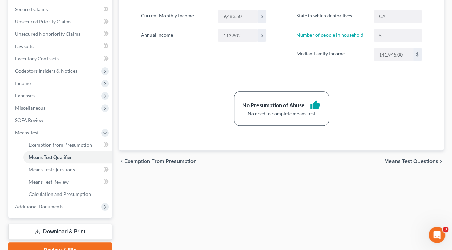
click at [402, 158] on span "Means Test Questions" at bounding box center [411, 160] width 54 height 5
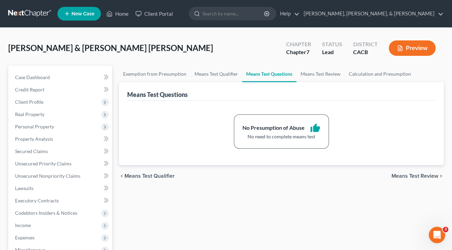
scroll to position [24, 0]
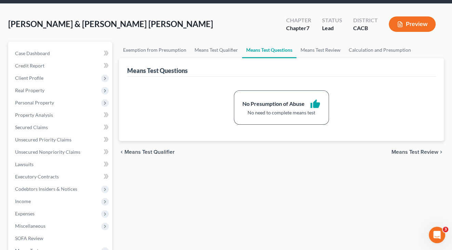
click at [403, 153] on span "Means Test Review" at bounding box center [415, 151] width 47 height 5
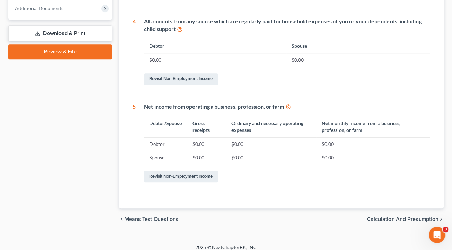
scroll to position [340, 0]
click at [398, 217] on span "Calculation and Presumption" at bounding box center [402, 219] width 71 height 5
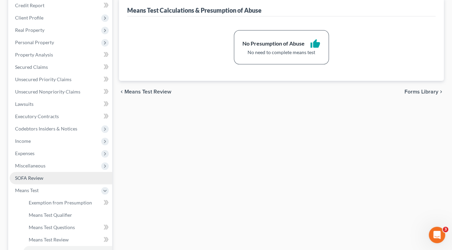
scroll to position [93, 0]
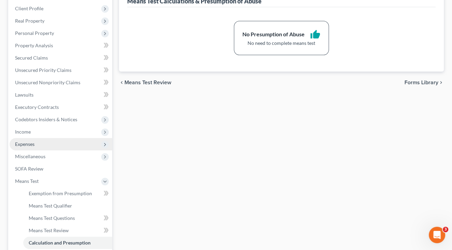
click at [70, 138] on span "Expenses" at bounding box center [61, 144] width 103 height 12
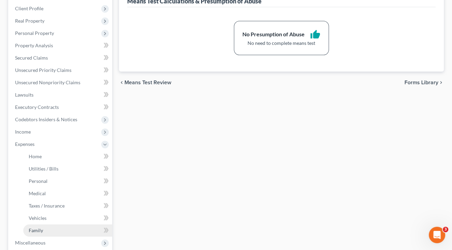
click at [65, 224] on link "Family" at bounding box center [67, 230] width 89 height 12
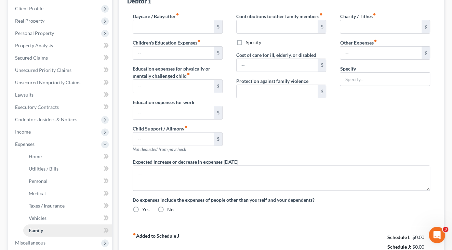
scroll to position [24, 0]
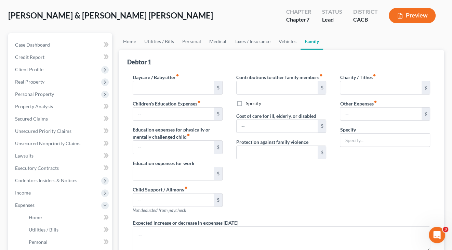
type input "0.00"
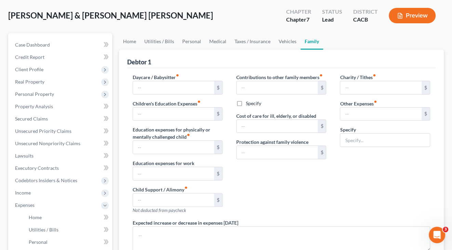
type input "0.00"
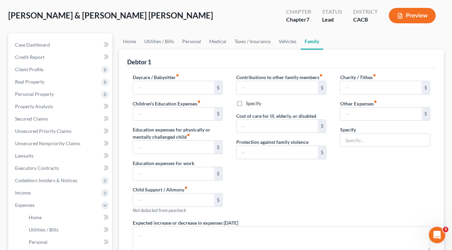
radio input "true"
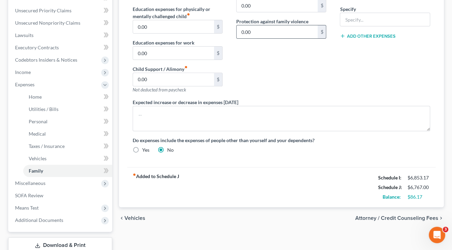
scroll to position [186, 0]
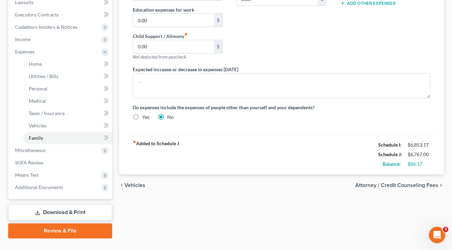
click at [381, 182] on span "Attorney / Credit Counseling Fees" at bounding box center [396, 184] width 83 height 5
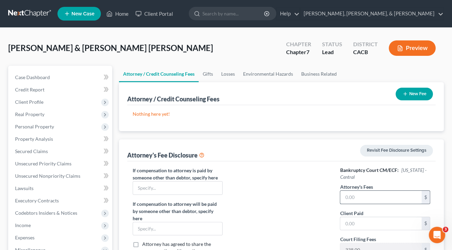
click at [356, 194] on input "text" at bounding box center [380, 197] width 81 height 13
type input "1,495"
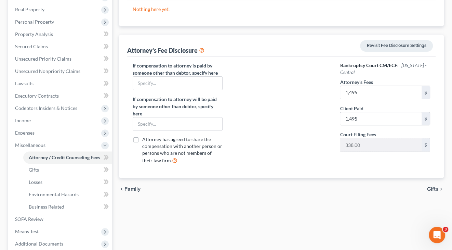
scroll to position [105, 0]
click at [433, 186] on span "Gifts" at bounding box center [432, 188] width 11 height 5
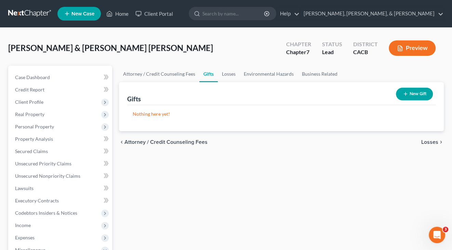
click at [407, 44] on button "Preview" at bounding box center [412, 47] width 47 height 15
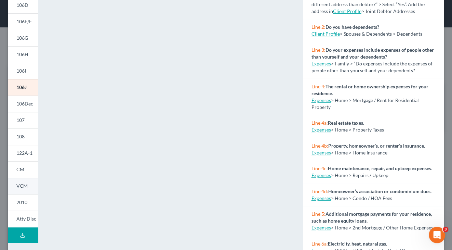
scroll to position [108, 0]
click at [24, 219] on span "Atty Disc" at bounding box center [26, 218] width 20 height 6
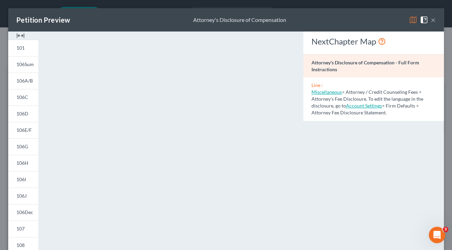
scroll to position [0, 0]
click at [433, 20] on button "×" at bounding box center [433, 20] width 5 height 8
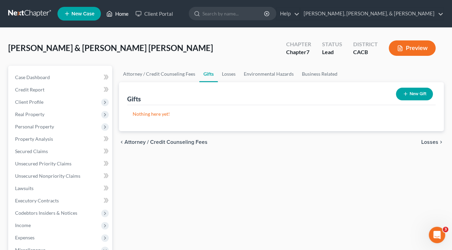
click at [122, 14] on link "Home" at bounding box center [117, 14] width 29 height 12
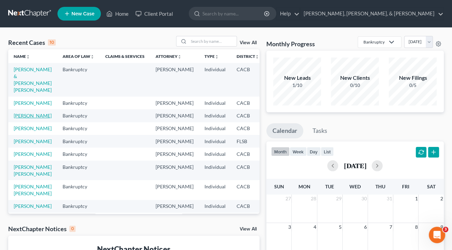
click at [21, 118] on link "Romero, Agustina" at bounding box center [33, 116] width 38 height 6
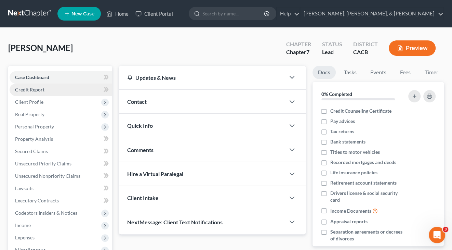
click at [50, 87] on link "Credit Report" at bounding box center [61, 89] width 103 height 12
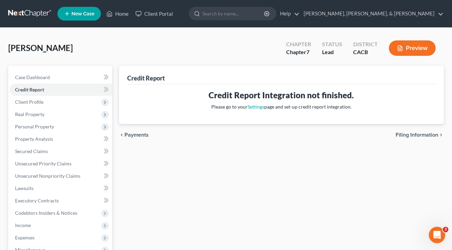
click at [429, 133] on span "Filing Information" at bounding box center [417, 134] width 43 height 5
select select "1"
select select "0"
select select "7"
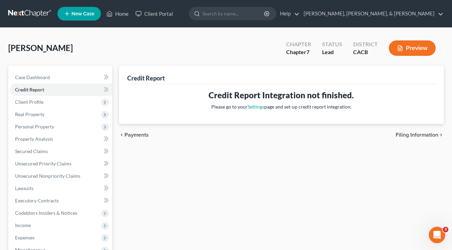
select select "0"
select select "4"
select select "1"
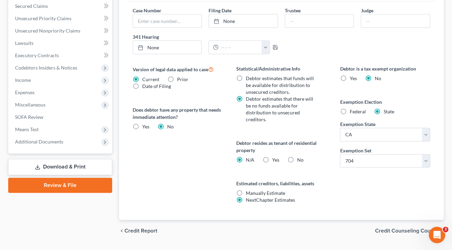
scroll to position [221, 0]
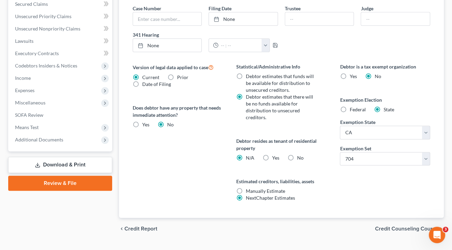
click at [382, 226] on span "Credit Counseling Course" at bounding box center [406, 228] width 63 height 5
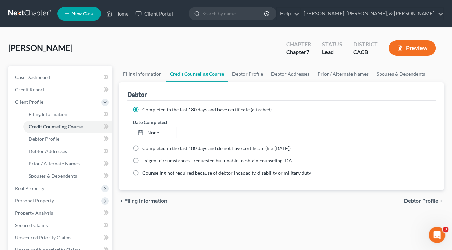
click at [412, 199] on span "Debtor Profile" at bounding box center [421, 200] width 34 height 5
select select "0"
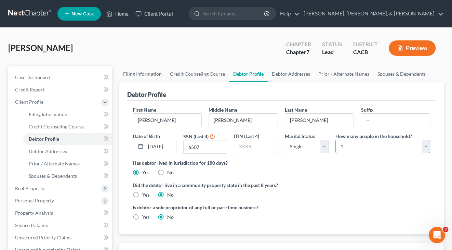
select select "2"
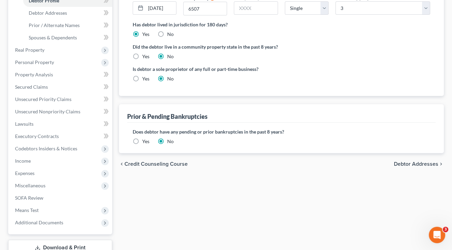
click at [397, 162] on span "Debtor Addresses" at bounding box center [416, 163] width 44 height 5
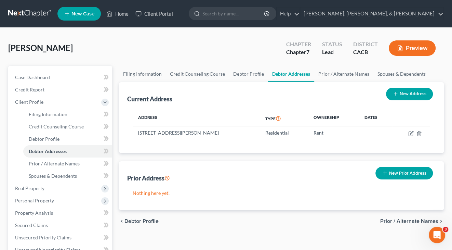
click at [399, 220] on span "Prior / Alternate Names" at bounding box center [409, 220] width 58 height 5
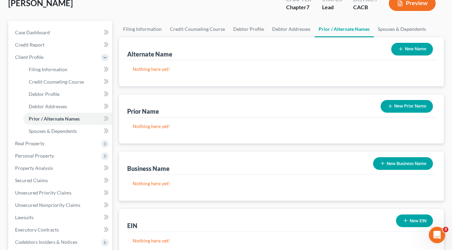
scroll to position [84, 0]
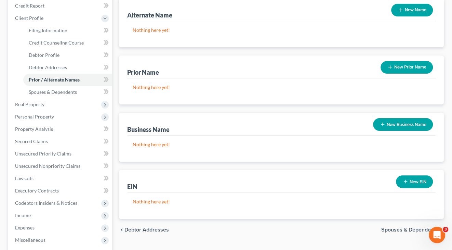
click at [407, 227] on span "Spouses & Dependents" at bounding box center [409, 229] width 57 height 5
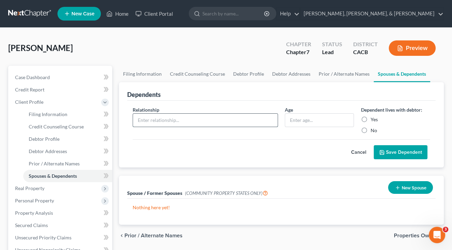
click at [260, 119] on input "text" at bounding box center [205, 120] width 145 height 13
type input "Mother"
click at [370, 118] on label "Yes" at bounding box center [373, 119] width 7 height 7
click at [373, 118] on input "Yes" at bounding box center [375, 118] width 4 height 4
radio input "true"
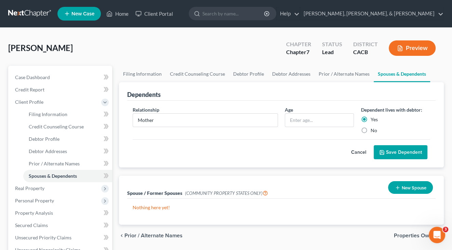
click at [385, 152] on button "Save Dependent" at bounding box center [401, 152] width 54 height 14
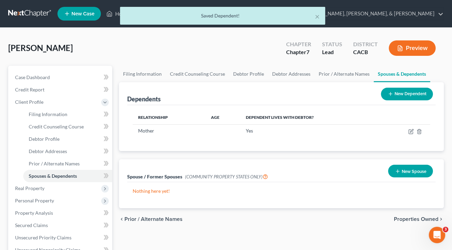
click at [404, 97] on button "New Dependent" at bounding box center [407, 94] width 52 height 13
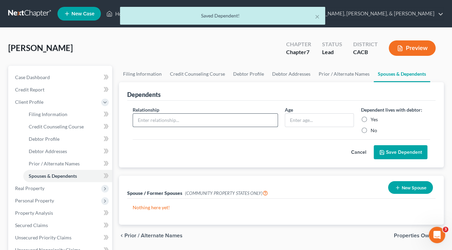
click at [221, 121] on input "text" at bounding box center [205, 120] width 145 height 13
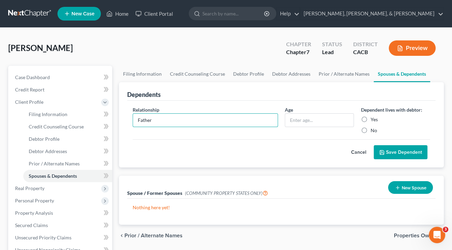
type input "Father"
click at [370, 118] on label "Yes" at bounding box center [373, 119] width 7 height 7
click at [373, 118] on input "Yes" at bounding box center [375, 118] width 4 height 4
radio input "true"
click at [391, 147] on button "Save Dependent" at bounding box center [401, 152] width 54 height 14
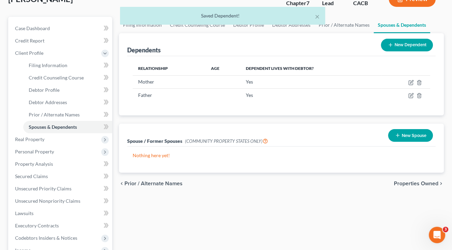
scroll to position [65, 0]
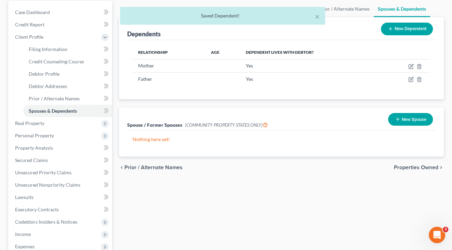
click at [413, 168] on span "Properties Owned" at bounding box center [416, 167] width 44 height 5
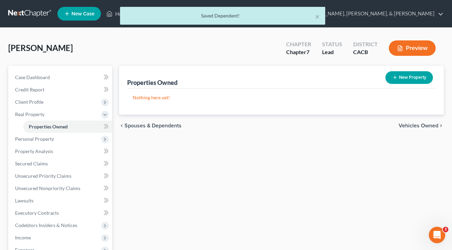
click at [414, 123] on span "Vehicles Owned" at bounding box center [419, 125] width 40 height 5
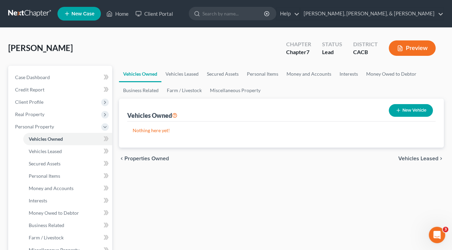
click at [411, 157] on span "Vehicles Leased" at bounding box center [418, 158] width 40 height 5
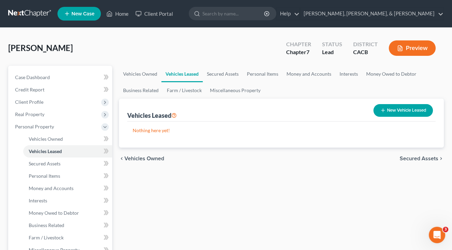
click at [415, 157] on span "Secured Assets" at bounding box center [419, 158] width 39 height 5
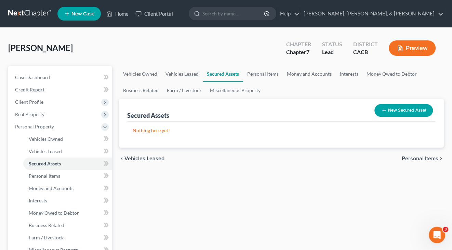
click at [415, 157] on span "Personal Items" at bounding box center [420, 158] width 37 height 5
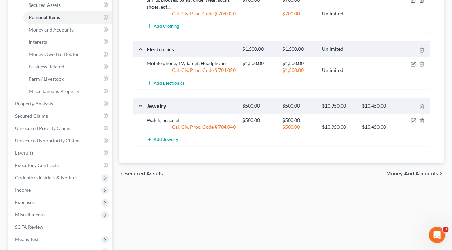
click at [414, 171] on span "Money and Accounts" at bounding box center [413, 173] width 52 height 5
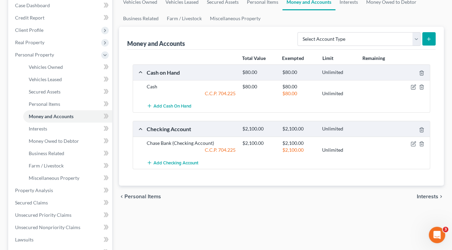
scroll to position [73, 0]
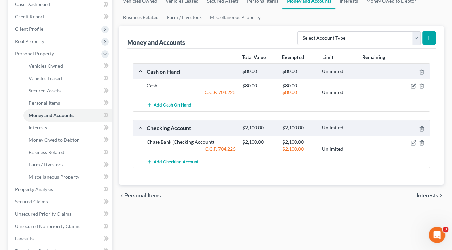
click at [421, 193] on span "Interests" at bounding box center [428, 195] width 22 height 5
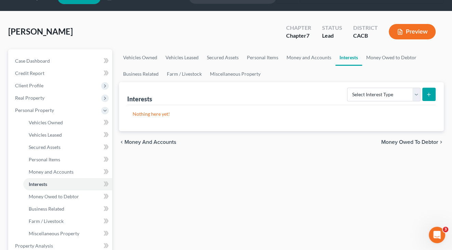
scroll to position [19, 0]
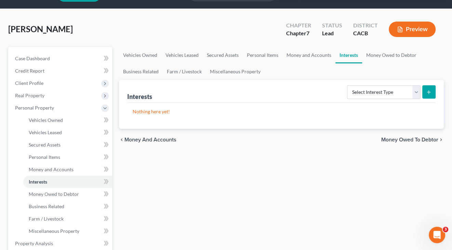
click at [418, 138] on span "Money Owed to Debtor" at bounding box center [409, 139] width 57 height 5
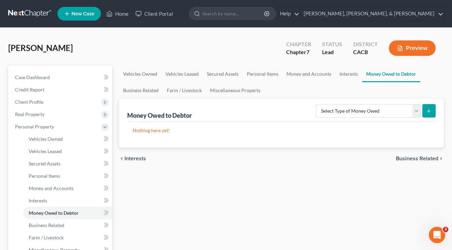
click at [418, 156] on span "Business Related" at bounding box center [417, 158] width 42 height 5
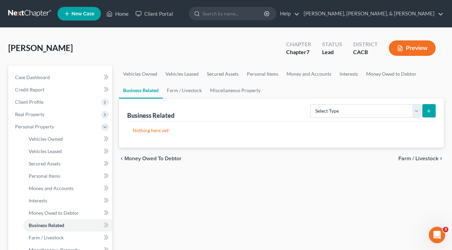
click at [419, 156] on span "Farm / Livestock" at bounding box center [418, 158] width 40 height 5
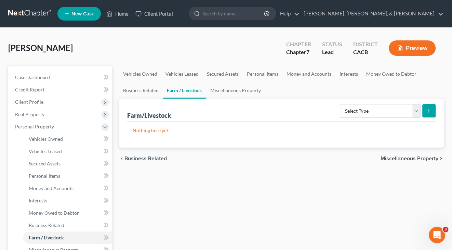
click at [419, 156] on span "Miscellaneous Property" at bounding box center [410, 158] width 58 height 5
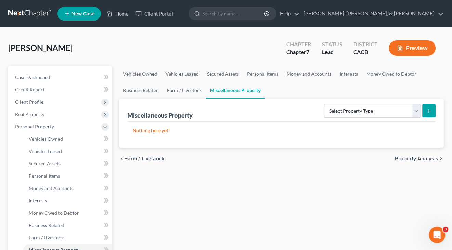
click at [419, 156] on span "Property Analysis" at bounding box center [416, 158] width 43 height 5
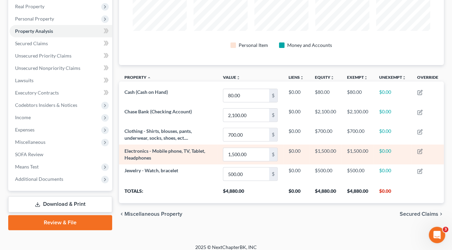
scroll to position [107, 0]
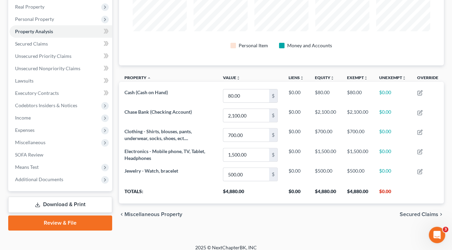
click at [411, 211] on span "Secured Claims" at bounding box center [419, 213] width 39 height 5
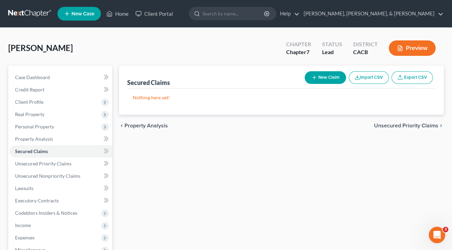
click at [413, 124] on span "Unsecured Priority Claims" at bounding box center [406, 125] width 64 height 5
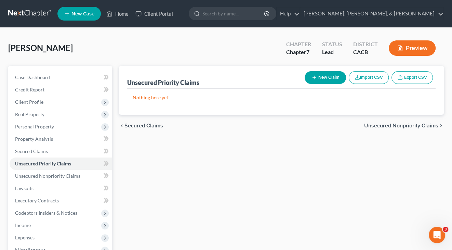
click at [413, 124] on span "Unsecured Nonpriority Claims" at bounding box center [401, 125] width 74 height 5
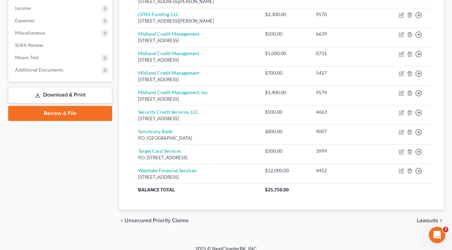
scroll to position [217, 0]
click at [422, 218] on span "Lawsuits" at bounding box center [428, 220] width 22 height 5
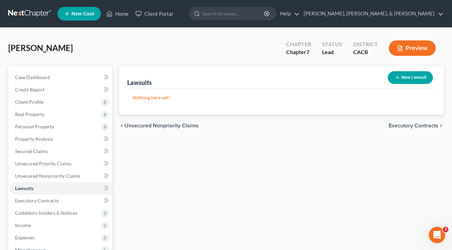
click at [413, 123] on span "Executory Contracts" at bounding box center [414, 125] width 50 height 5
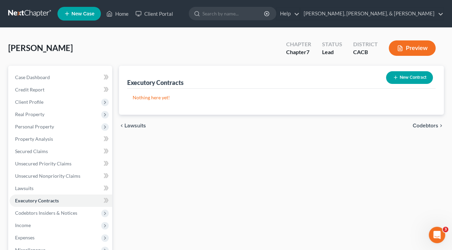
click at [415, 124] on span "Codebtors" at bounding box center [426, 125] width 26 height 5
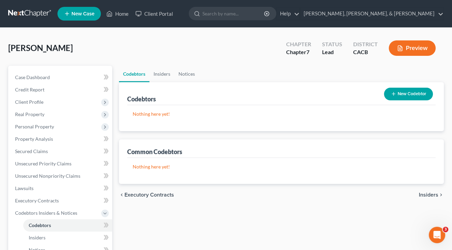
click at [431, 193] on span "Insiders" at bounding box center [428, 194] width 19 height 5
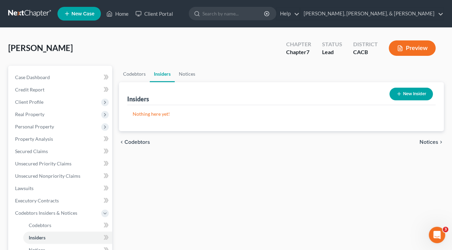
click at [433, 139] on span "Notices" at bounding box center [429, 141] width 19 height 5
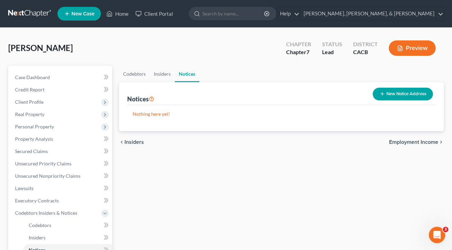
click at [425, 141] on span "Employment Income" at bounding box center [413, 141] width 49 height 5
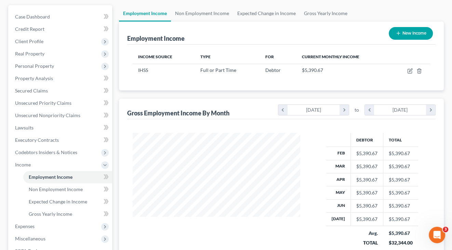
scroll to position [61, 0]
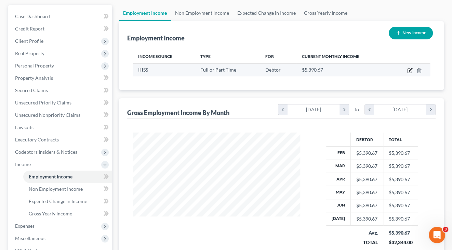
click at [410, 70] on icon "button" at bounding box center [410, 69] width 3 height 3
select select "0"
select select "4"
select select "2"
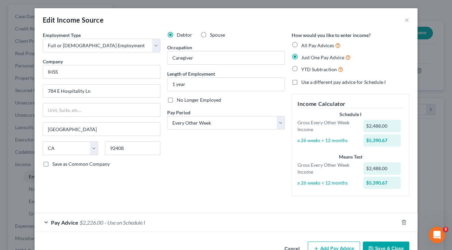
click at [385, 244] on button "Save & Close" at bounding box center [386, 248] width 47 height 14
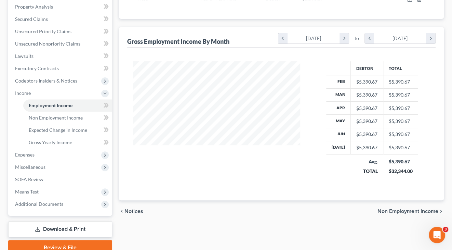
scroll to position [133, 0]
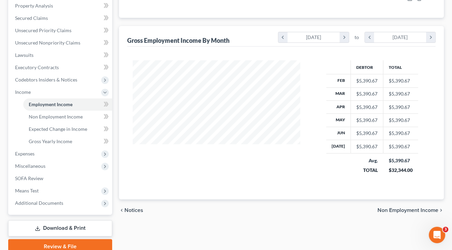
click at [410, 207] on span "Non Employment Income" at bounding box center [408, 209] width 61 height 5
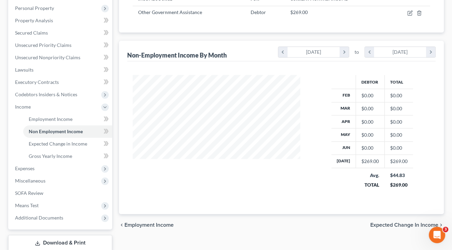
scroll to position [118, 0]
click at [404, 222] on span "Expected Change in Income" at bounding box center [404, 224] width 68 height 5
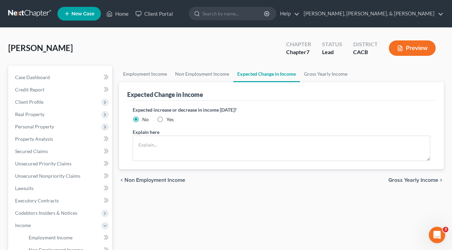
click at [411, 179] on span "Gross Yearly Income" at bounding box center [414, 179] width 50 height 5
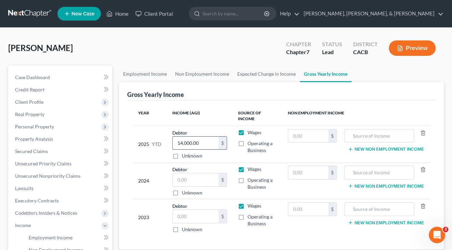
click at [182, 142] on input "14,000.00" at bounding box center [196, 142] width 46 height 13
type input "0"
type input "46,000"
click at [199, 176] on input "text" at bounding box center [196, 179] width 46 height 13
type input "980,000"
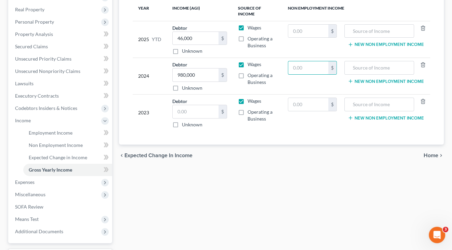
scroll to position [109, 0]
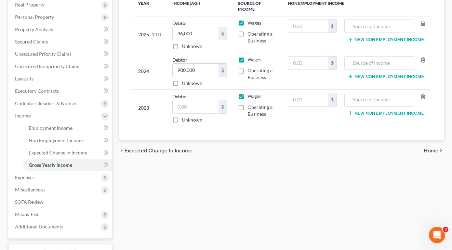
click at [429, 148] on span "Home" at bounding box center [431, 150] width 15 height 5
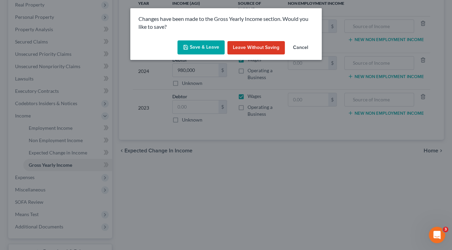
click at [204, 45] on button "Save & Leave" at bounding box center [201, 47] width 47 height 14
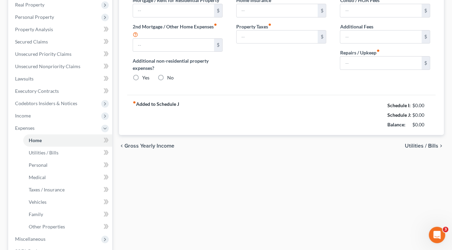
type input "1,800.00"
type input "0.00"
radio input "true"
type input "0.00"
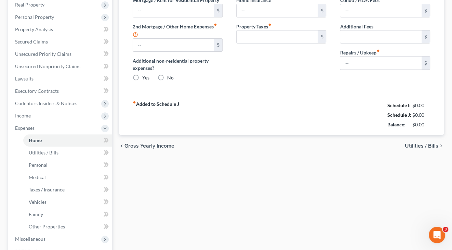
type input "0.00"
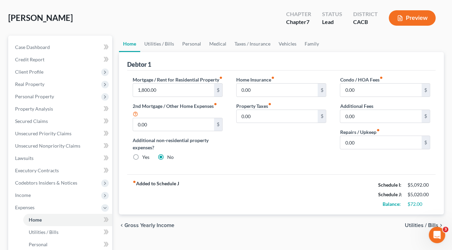
scroll to position [32, 0]
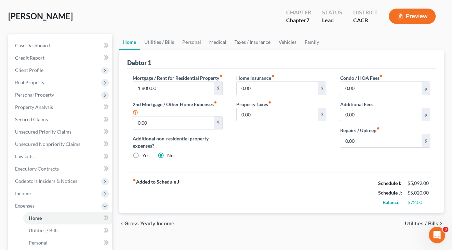
click at [411, 226] on span "Utilities / Bills" at bounding box center [422, 223] width 34 height 5
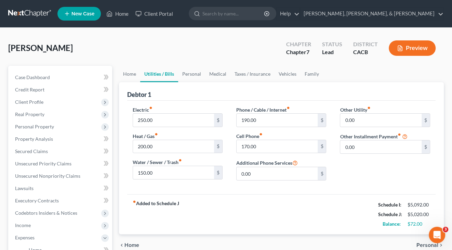
click at [425, 242] on span "Personal" at bounding box center [428, 244] width 22 height 5
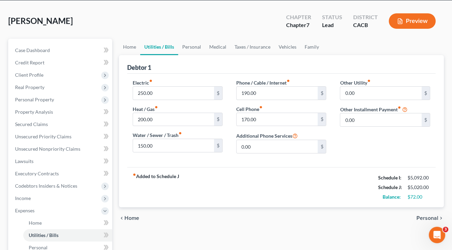
scroll to position [30, 0]
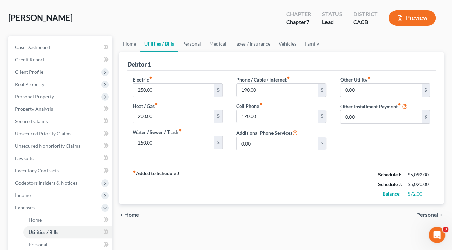
click at [427, 212] on span "Personal" at bounding box center [428, 214] width 22 height 5
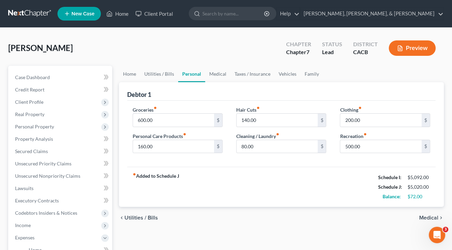
click at [428, 215] on span "Medical" at bounding box center [428, 217] width 19 height 5
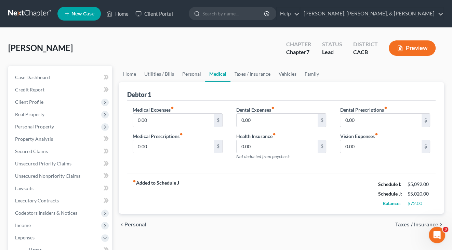
click at [425, 222] on span "Taxes / Insurance" at bounding box center [416, 224] width 43 height 5
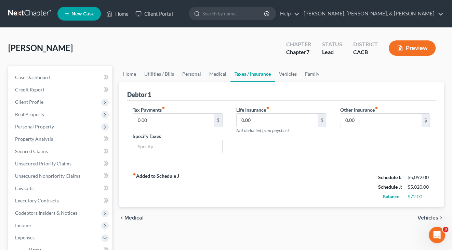
click at [422, 215] on span "Vehicles" at bounding box center [428, 217] width 21 height 5
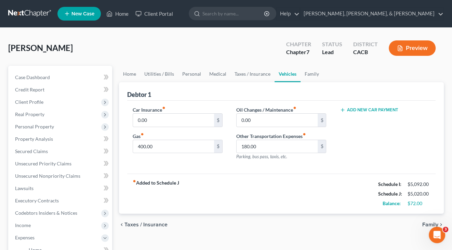
click at [432, 222] on span "Family" at bounding box center [430, 224] width 16 height 5
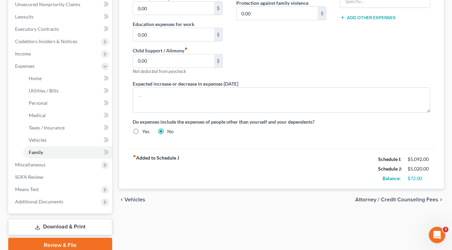
scroll to position [178, 0]
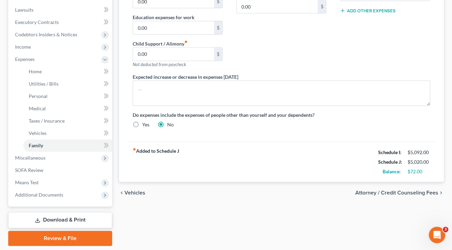
click at [387, 190] on span "Attorney / Credit Counseling Fees" at bounding box center [396, 192] width 83 height 5
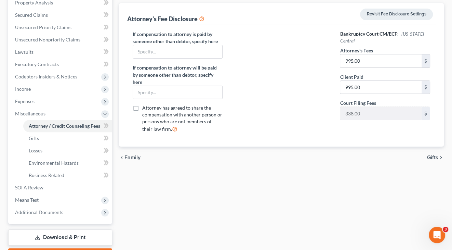
scroll to position [134, 0]
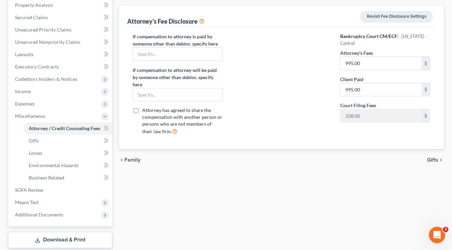
click at [431, 157] on span "Gifts" at bounding box center [432, 159] width 11 height 5
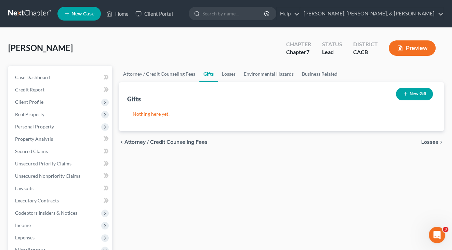
click at [420, 140] on div "chevron_left Attorney / Credit Counseling Fees Losses chevron_right" at bounding box center [281, 142] width 325 height 22
click at [427, 141] on span "Losses" at bounding box center [429, 141] width 17 height 5
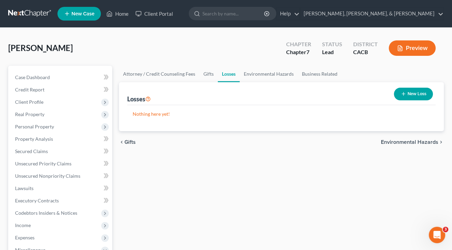
click at [427, 141] on span "Environmental Hazards" at bounding box center [409, 141] width 57 height 5
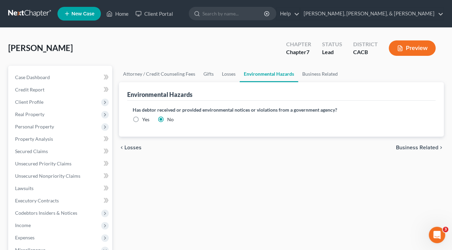
click at [422, 145] on span "Business Related" at bounding box center [417, 147] width 42 height 5
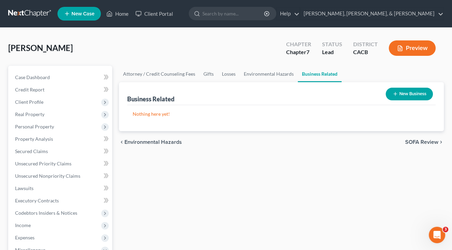
click at [422, 139] on span "SOFA Review" at bounding box center [421, 141] width 33 height 5
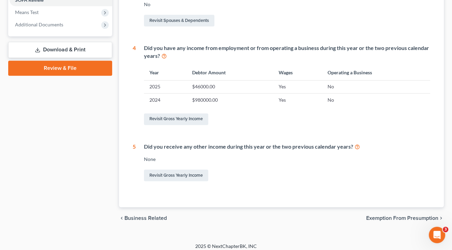
scroll to position [262, 0]
click at [195, 114] on link "Revisit Gross Yearly Income" at bounding box center [176, 119] width 64 height 12
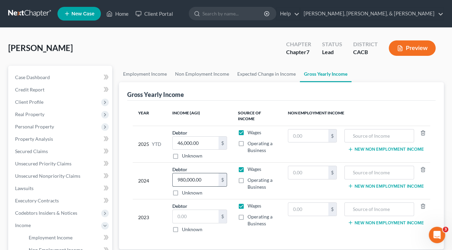
click at [205, 178] on input "980,000.00" at bounding box center [196, 179] width 46 height 13
type input "14,000"
click at [267, 190] on td "Wages Operating a Business" at bounding box center [258, 180] width 50 height 37
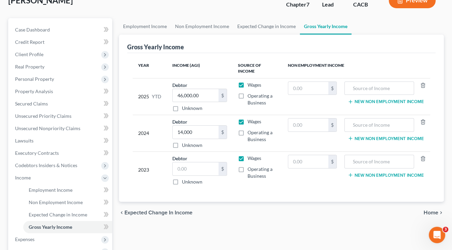
scroll to position [103, 0]
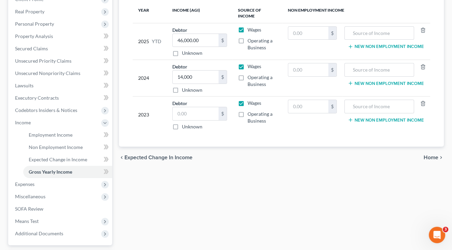
click at [432, 155] on span "Home" at bounding box center [431, 157] width 15 height 5
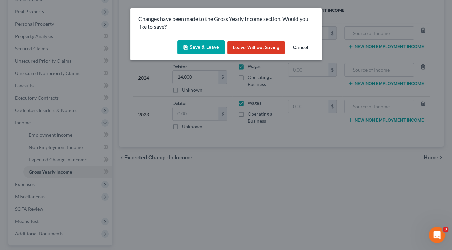
click at [190, 45] on button "Save & Leave" at bounding box center [201, 47] width 47 height 14
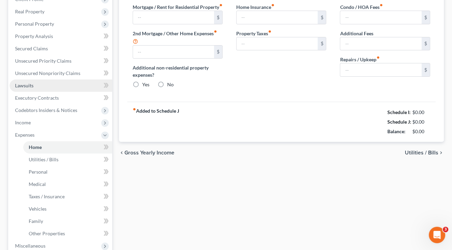
type input "1,800.00"
type input "0.00"
radio input "true"
type input "0.00"
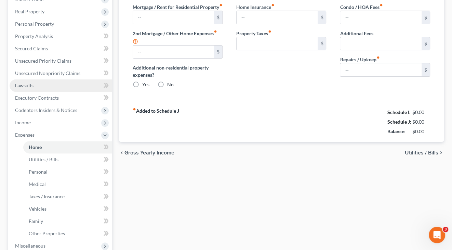
type input "0.00"
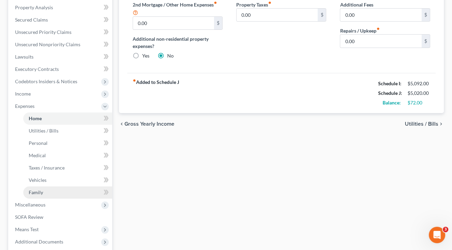
scroll to position [162, 0]
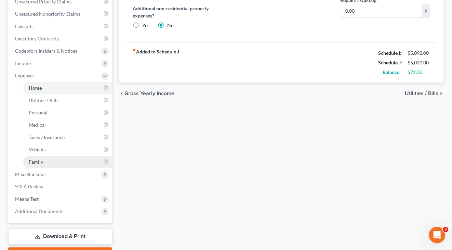
click at [58, 156] on link "Family" at bounding box center [67, 162] width 89 height 12
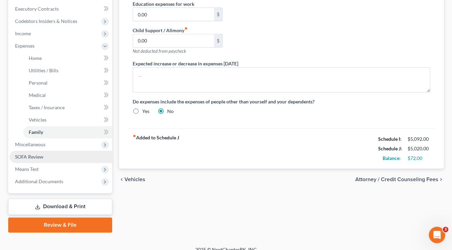
click at [54, 151] on link "SOFA Review" at bounding box center [61, 157] width 103 height 12
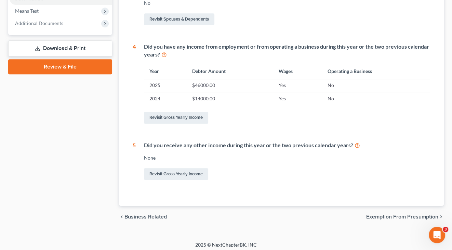
scroll to position [262, 0]
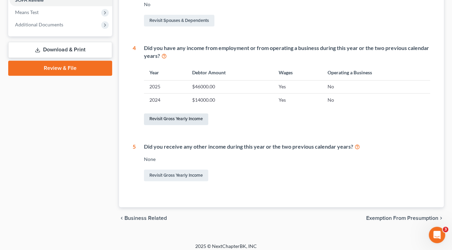
click at [192, 113] on link "Revisit Gross Yearly Income" at bounding box center [176, 119] width 64 height 12
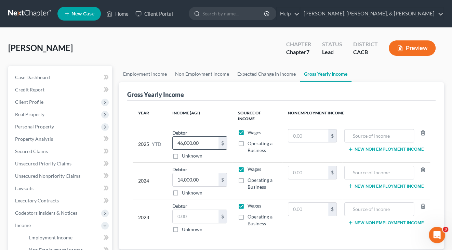
click at [179, 141] on input "46,000.00" at bounding box center [196, 142] width 46 height 13
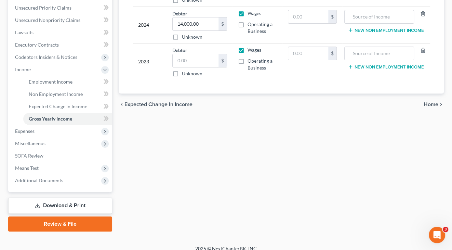
scroll to position [155, 0]
type input "42,000.00"
click at [429, 103] on span "Home" at bounding box center [431, 104] width 15 height 5
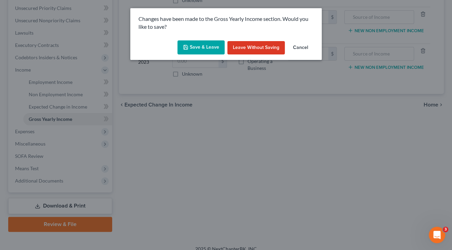
click at [195, 44] on button "Save & Leave" at bounding box center [201, 47] width 47 height 14
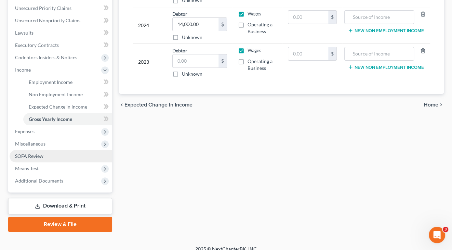
click at [40, 153] on span "SOFA Review" at bounding box center [29, 156] width 28 height 6
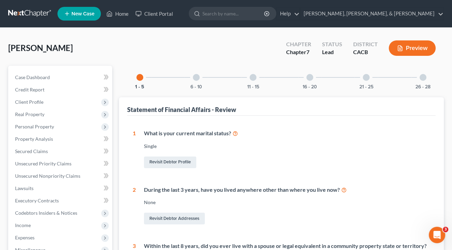
scroll to position [262, 0]
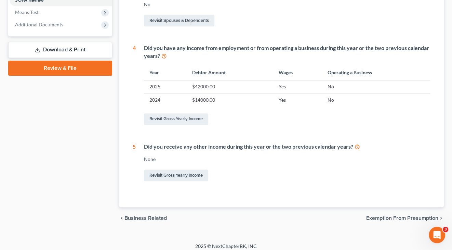
click at [394, 217] on div "chevron_left Business Related Exemption from Presumption chevron_right" at bounding box center [281, 218] width 325 height 22
click at [395, 215] on span "Exemption from Presumption" at bounding box center [402, 217] width 72 height 5
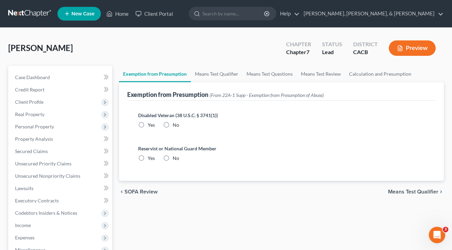
radio input "true"
click at [397, 190] on span "Means Test Qualifier" at bounding box center [413, 191] width 50 height 5
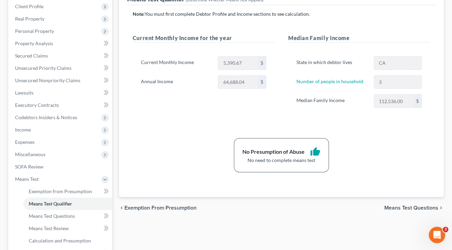
scroll to position [97, 0]
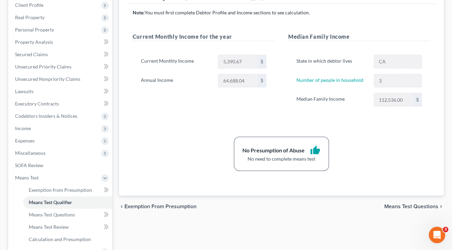
click at [410, 204] on span "Means Test Questions" at bounding box center [411, 206] width 54 height 5
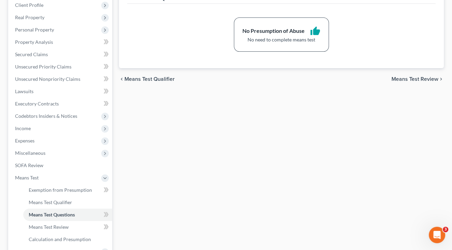
click at [408, 82] on span "Means Test Review" at bounding box center [415, 78] width 47 height 5
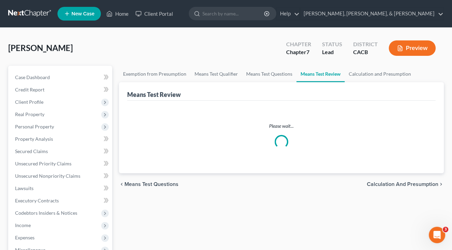
click at [408, 183] on span "Calculation and Presumption" at bounding box center [402, 183] width 71 height 5
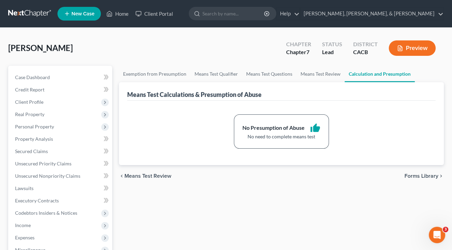
click at [415, 178] on div "chevron_left Means Test Review Forms Library chevron_right" at bounding box center [281, 176] width 325 height 22
click at [417, 175] on span "Forms Library" at bounding box center [422, 175] width 34 height 5
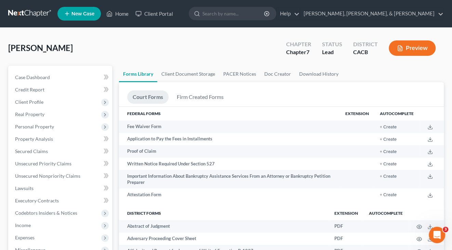
click at [391, 48] on button "Preview" at bounding box center [412, 47] width 47 height 15
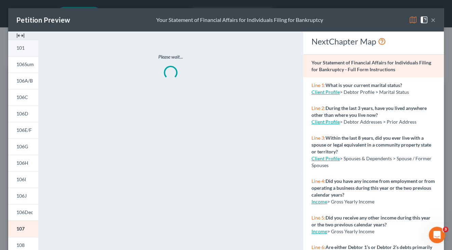
click at [17, 48] on span "101" at bounding box center [20, 48] width 8 height 6
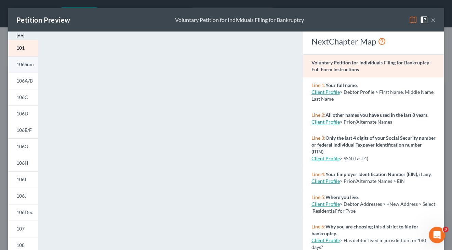
click at [27, 63] on span "106Sum" at bounding box center [24, 64] width 17 height 6
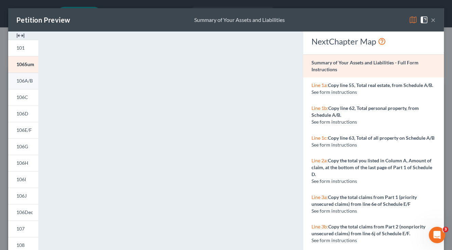
click at [23, 79] on span "106A/B" at bounding box center [24, 81] width 16 height 6
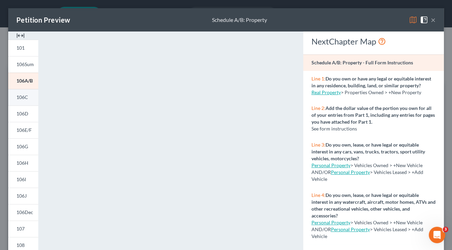
click at [29, 96] on link "106C" at bounding box center [23, 97] width 30 height 16
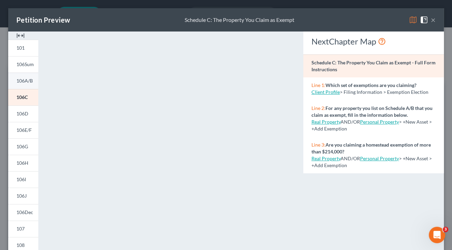
click at [21, 80] on span "106A/B" at bounding box center [24, 81] width 16 height 6
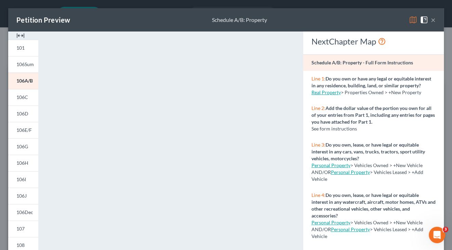
scroll to position [136, 0]
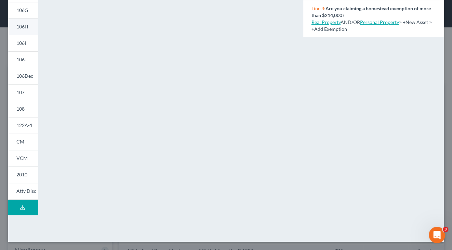
scroll to position [67, 0]
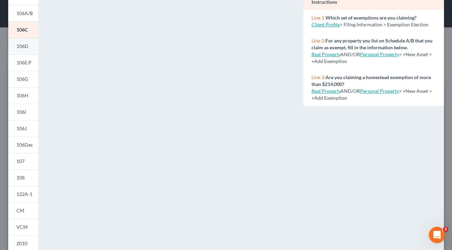
click at [29, 43] on link "106D" at bounding box center [23, 46] width 30 height 16
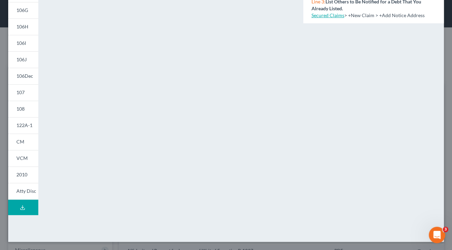
scroll to position [136, 0]
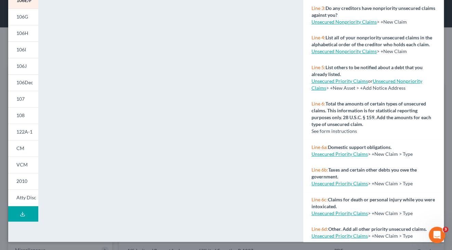
scroll to position [110, 0]
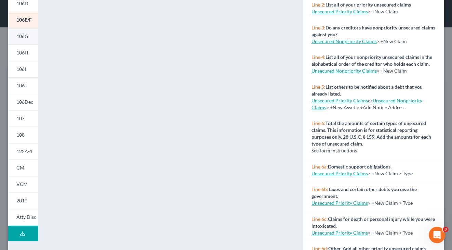
click at [30, 37] on link "106G" at bounding box center [23, 36] width 30 height 16
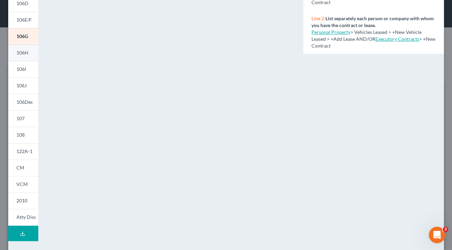
click at [26, 51] on span "106H" at bounding box center [22, 53] width 12 height 6
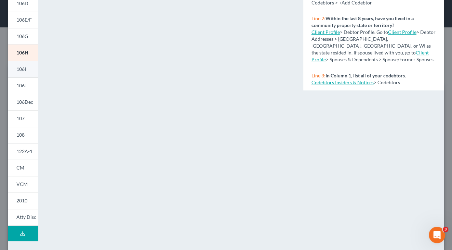
click at [28, 70] on link "106I" at bounding box center [23, 69] width 30 height 16
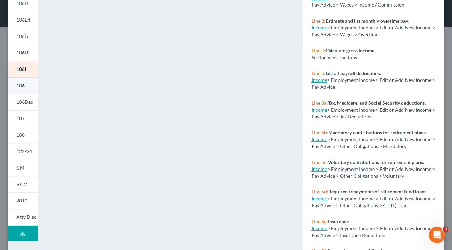
click at [23, 88] on span "106J" at bounding box center [21, 85] width 10 height 6
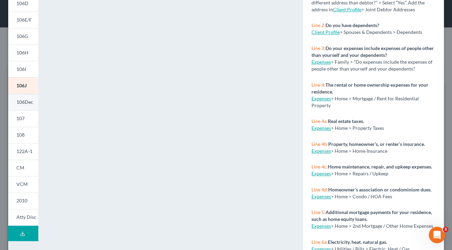
click at [29, 101] on span "106Dec" at bounding box center [24, 102] width 17 height 6
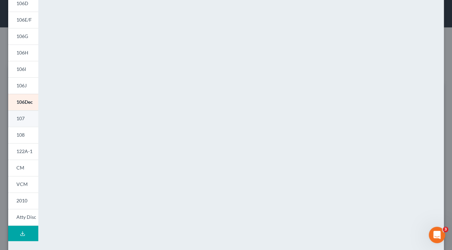
click at [27, 119] on link "107" at bounding box center [23, 118] width 30 height 16
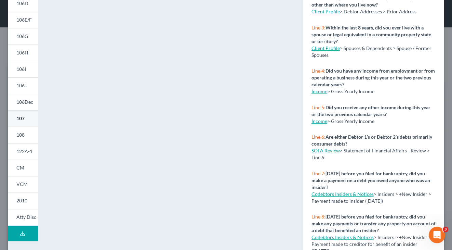
click at [27, 119] on link "107" at bounding box center [23, 118] width 30 height 16
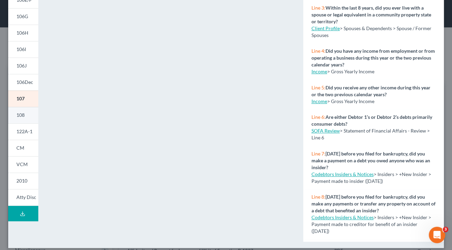
click at [28, 113] on link "108" at bounding box center [23, 115] width 30 height 16
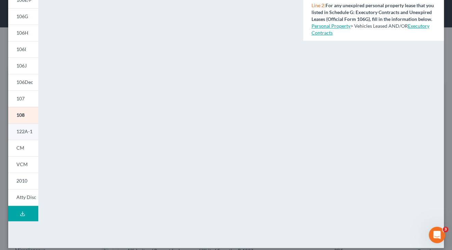
click at [30, 133] on span "122A-1" at bounding box center [24, 131] width 16 height 6
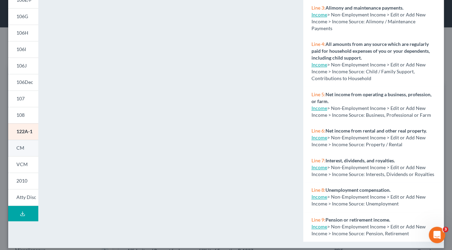
click at [26, 148] on link "CM" at bounding box center [23, 148] width 30 height 16
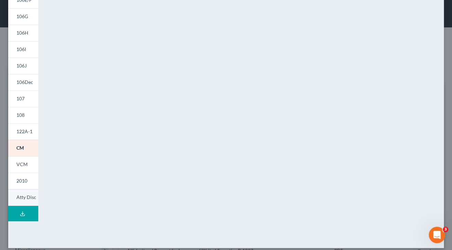
click at [26, 195] on span "Atty Disc" at bounding box center [26, 197] width 20 height 6
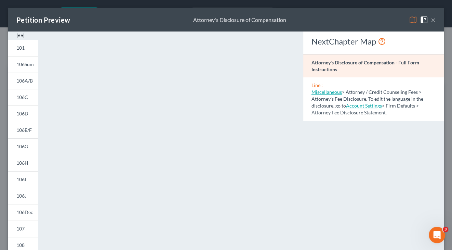
scroll to position [0, 0]
click at [432, 18] on button "×" at bounding box center [433, 20] width 5 height 8
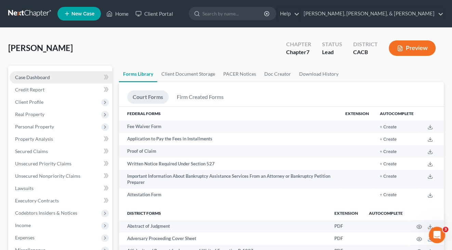
click at [68, 76] on link "Case Dashboard" at bounding box center [61, 77] width 103 height 12
